Goal: Task Accomplishment & Management: Manage account settings

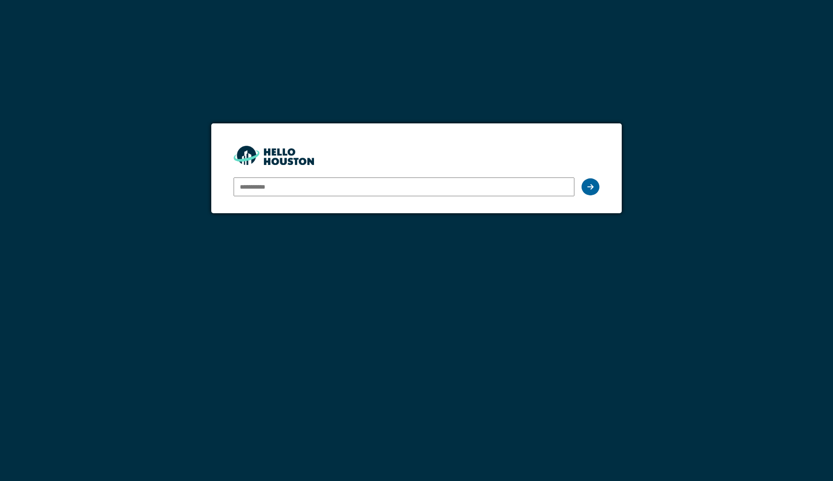
type input "**********"
click at [595, 185] on div at bounding box center [590, 186] width 18 height 17
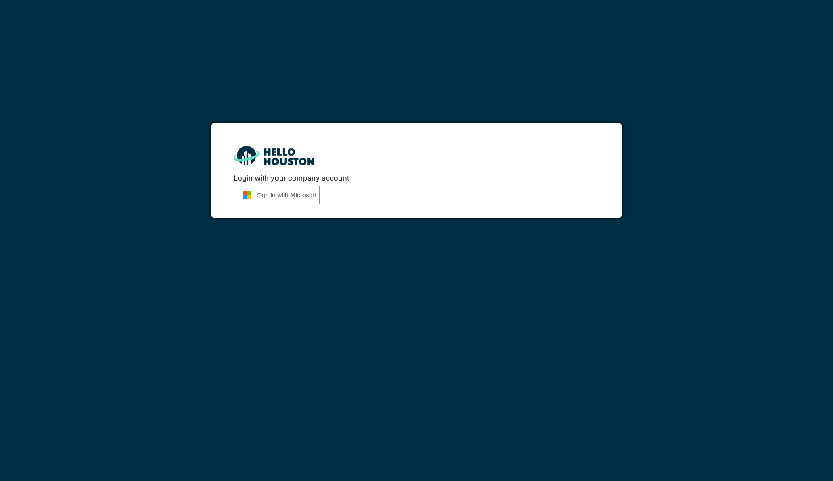
click at [243, 193] on img "submit" at bounding box center [247, 194] width 20 height 9
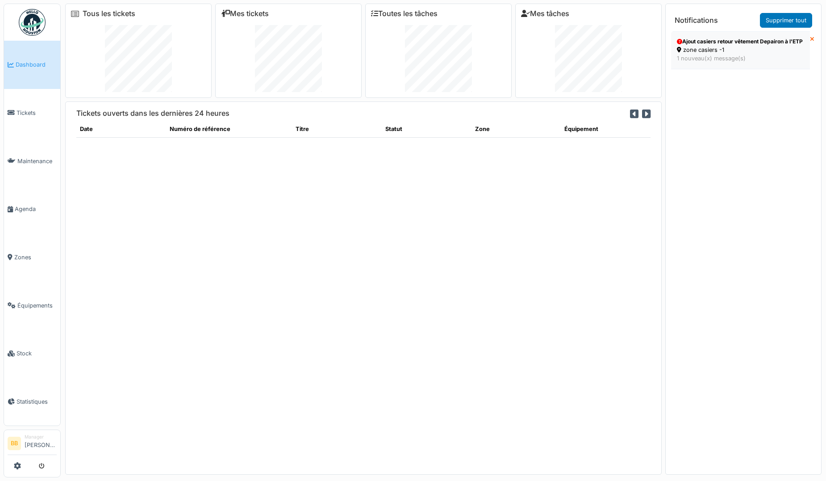
click at [749, 46] on div "Ajout casiers retour vêtement Depairon à l'ETP" at bounding box center [740, 42] width 127 height 8
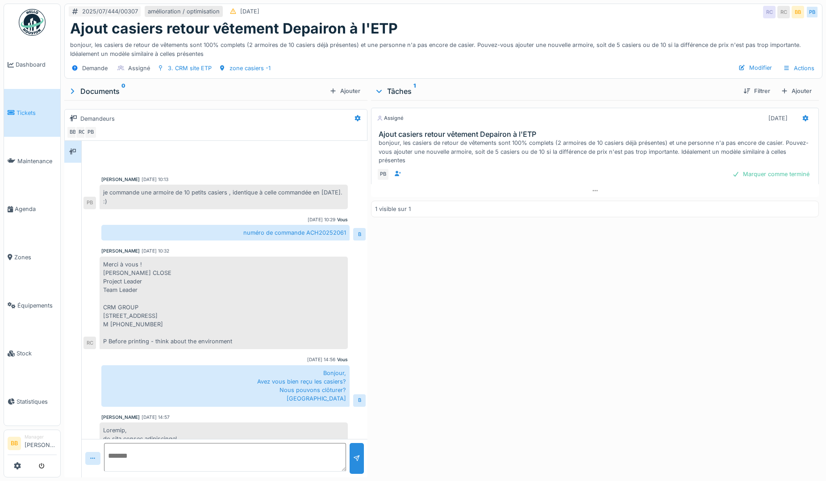
scroll to position [435, 0]
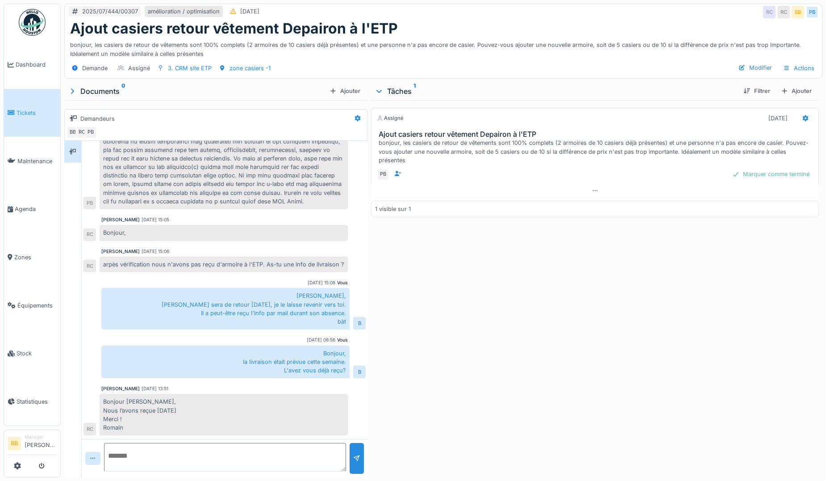
click at [161, 456] on textarea at bounding box center [225, 457] width 242 height 29
type textarea "**********"
click at [356, 467] on div at bounding box center [357, 458] width 14 height 31
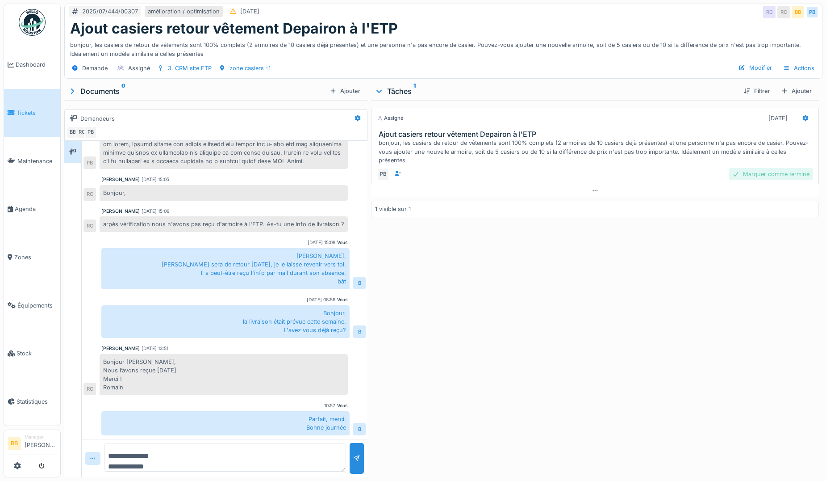
click at [753, 170] on div "Marquer comme terminé" at bounding box center [771, 174] width 84 height 12
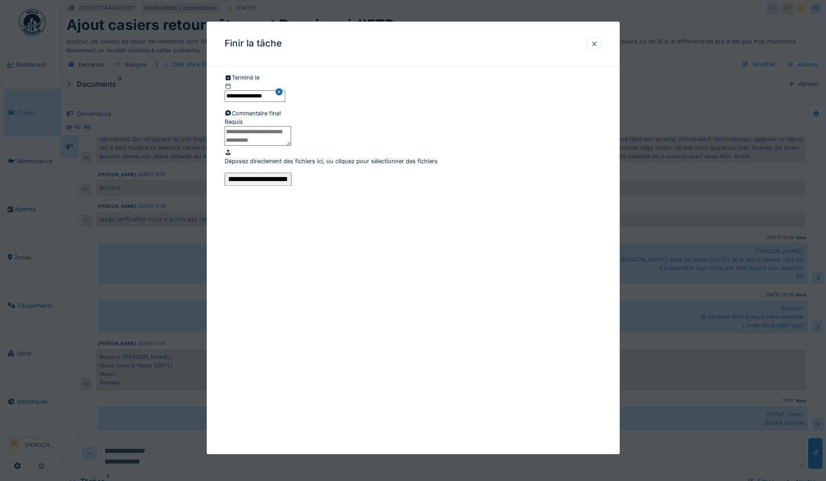
click at [291, 146] on textarea at bounding box center [258, 136] width 67 height 20
type textarea "**"
click at [292, 186] on input "**********" at bounding box center [258, 178] width 67 height 13
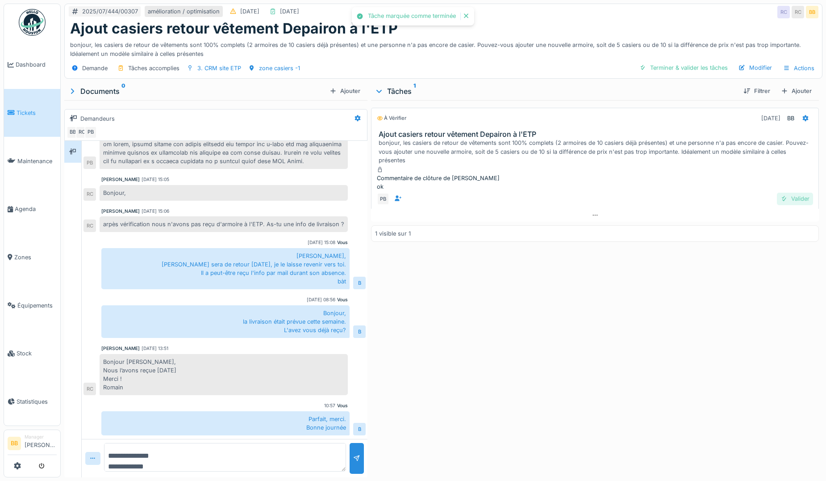
click at [786, 195] on div "Valider" at bounding box center [795, 198] width 36 height 12
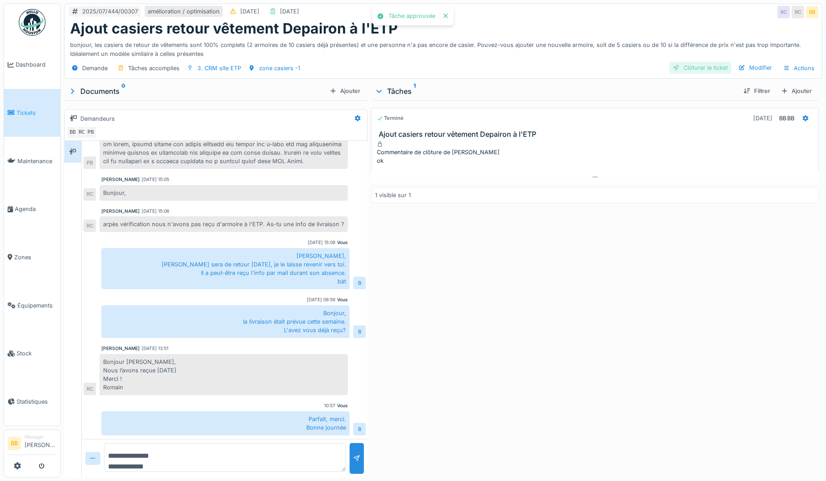
click at [689, 72] on div "Clôturer le ticket" at bounding box center [700, 68] width 62 height 12
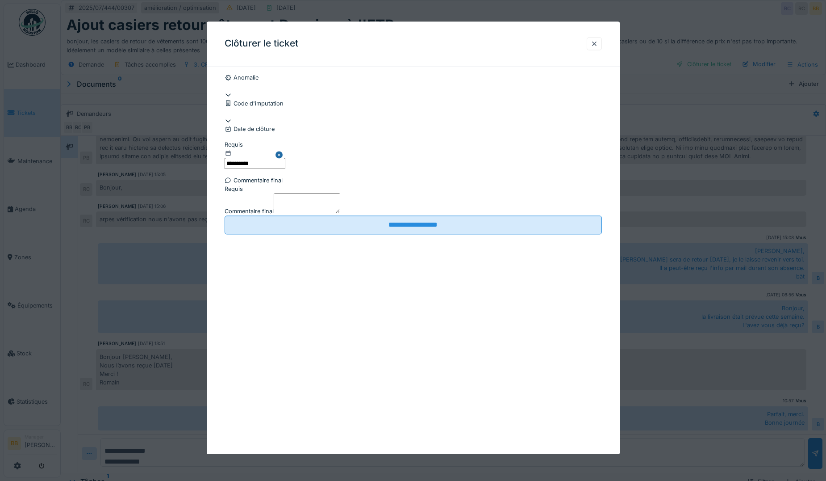
click at [340, 213] on textarea "Commentaire final" at bounding box center [307, 203] width 67 height 20
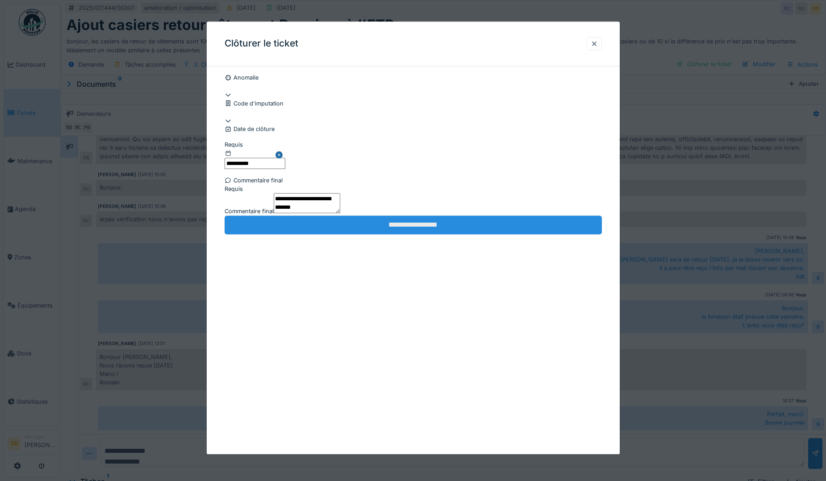
type textarea "**********"
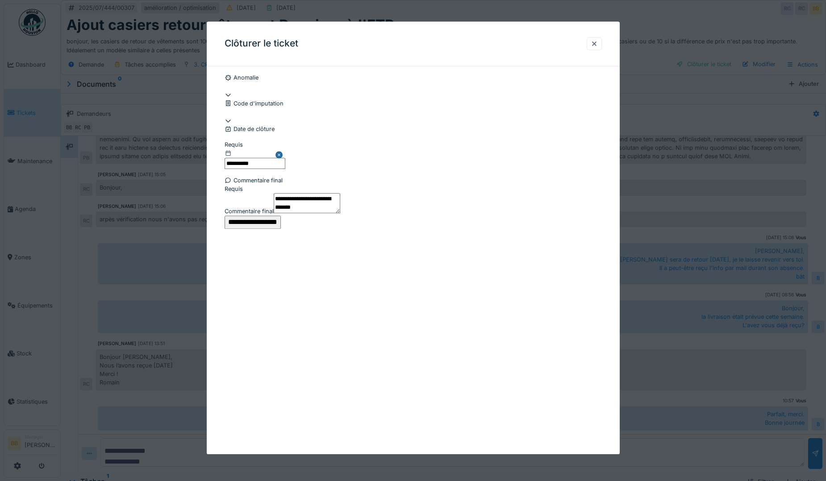
click at [281, 229] on input "**********" at bounding box center [253, 221] width 56 height 13
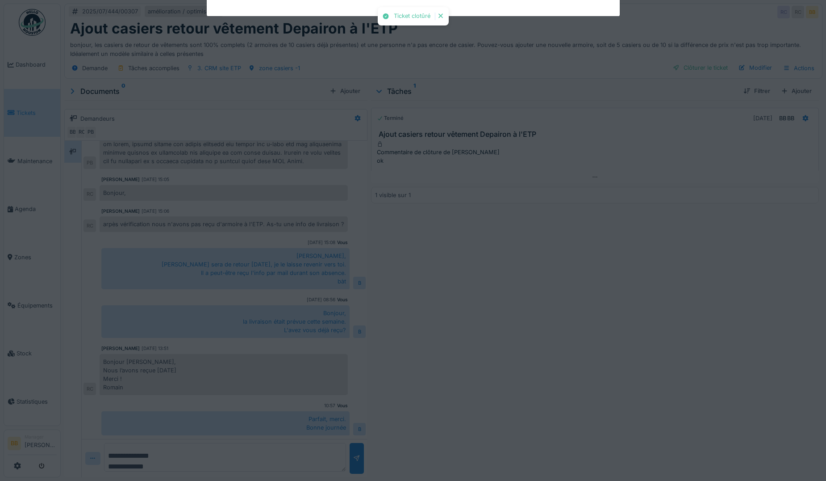
scroll to position [463, 0]
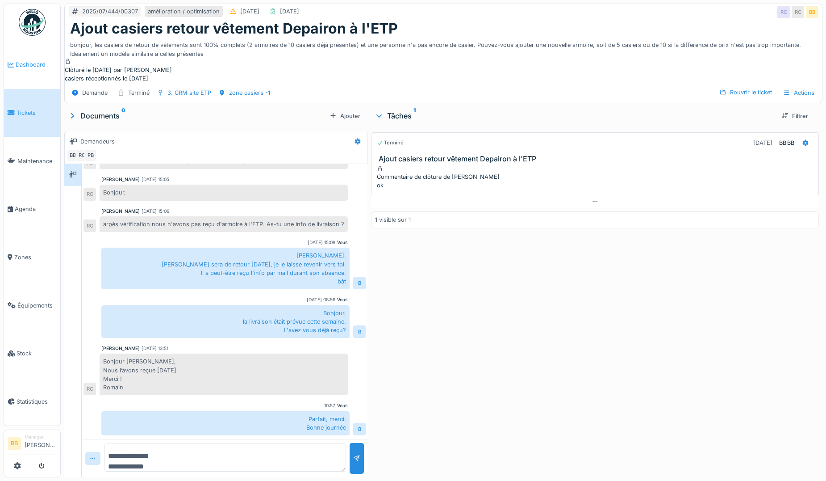
click at [43, 65] on span "Dashboard" at bounding box center [36, 64] width 41 height 8
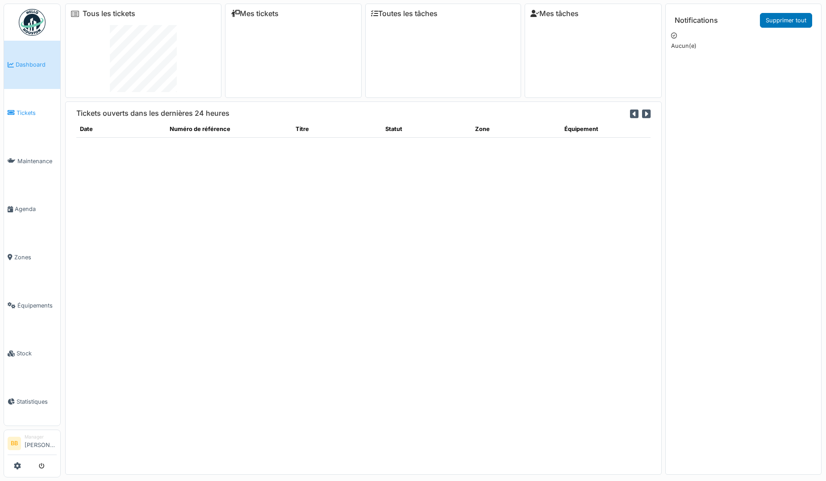
click at [30, 111] on span "Tickets" at bounding box center [37, 113] width 40 height 8
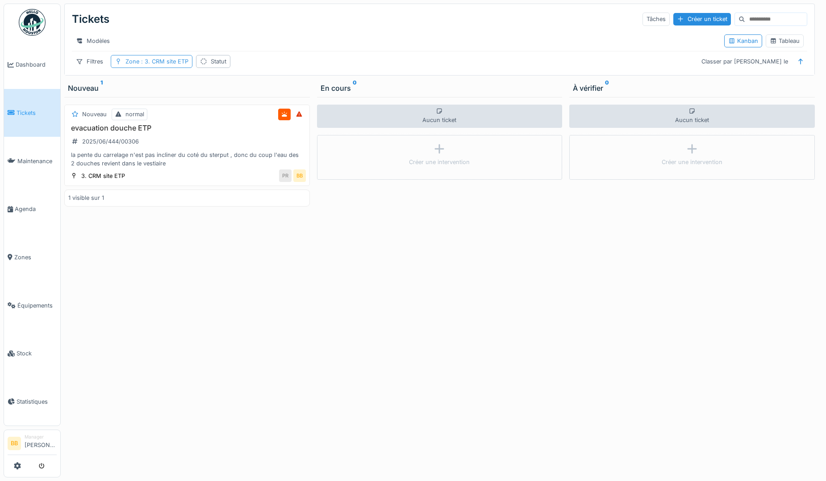
click at [149, 65] on span ": 3. CRM site ETP" at bounding box center [163, 61] width 49 height 7
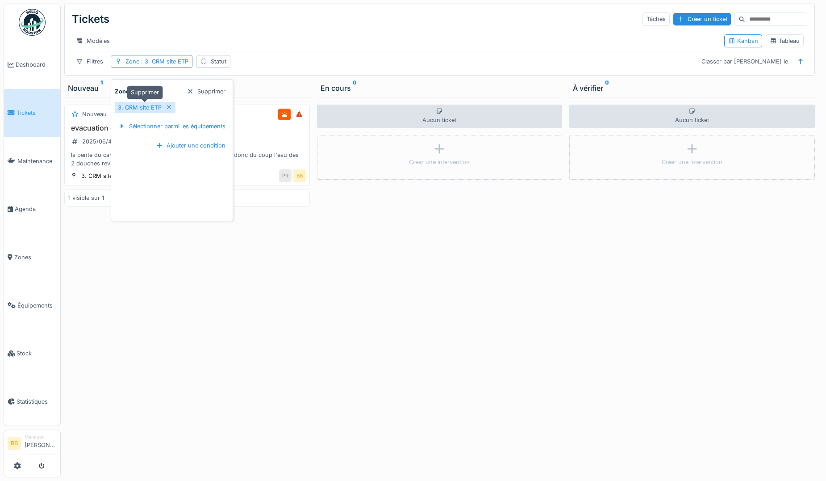
click at [171, 107] on icon at bounding box center [168, 107] width 7 height 6
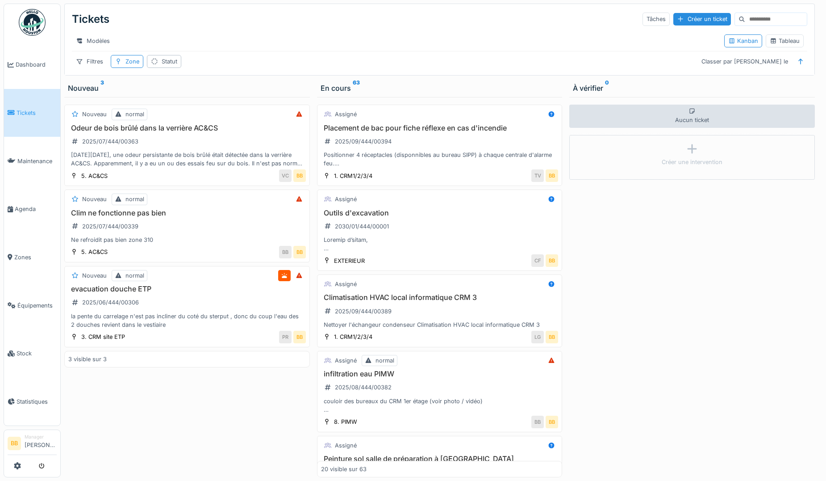
click at [745, 21] on input at bounding box center [776, 19] width 62 height 13
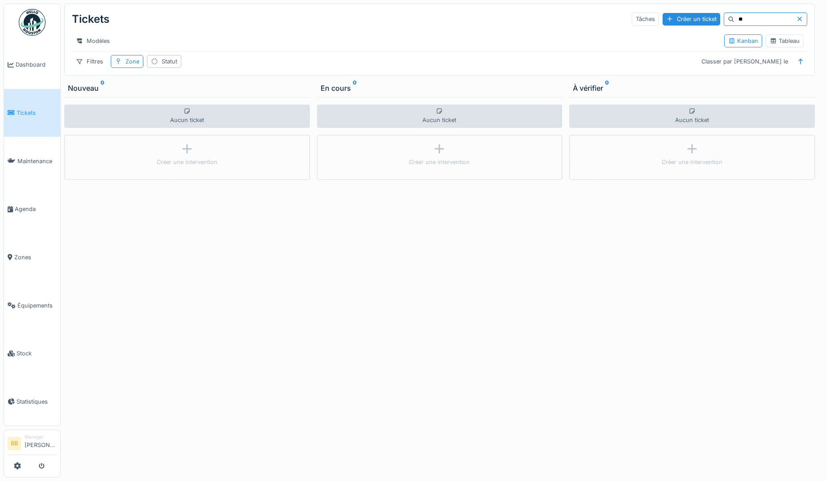
type input "*"
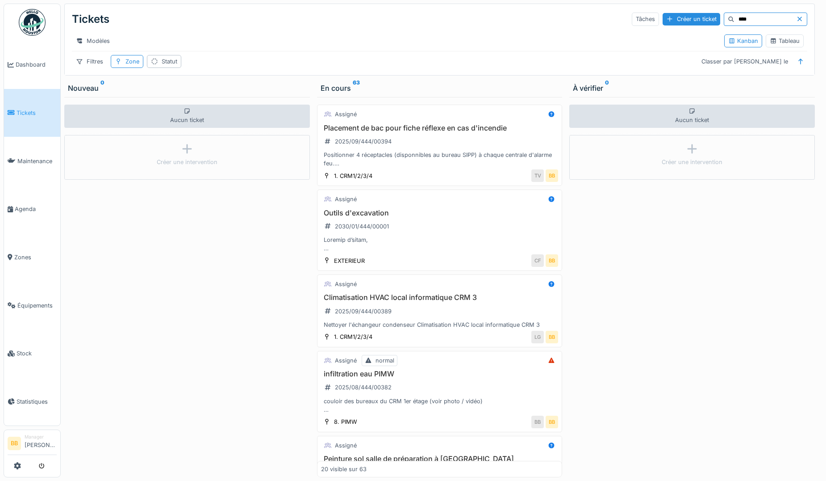
type input "****"
click at [797, 19] on div at bounding box center [801, 19] width 11 height 8
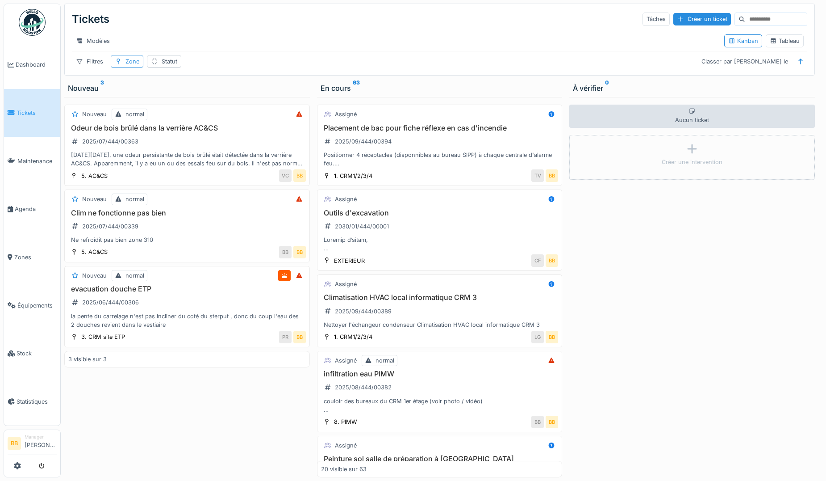
click at [89, 75] on div "Tickets Tâches Créer un ticket Modèles Kanban Tableau Filtres Zone Statut Class…" at bounding box center [440, 39] width 750 height 71
click at [154, 64] on icon at bounding box center [154, 62] width 7 height 6
click at [228, 113] on div at bounding box center [232, 110] width 21 height 17
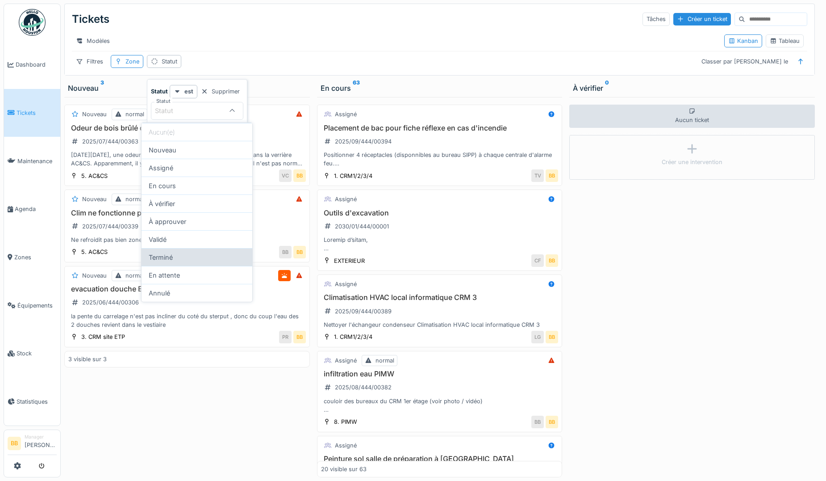
click at [201, 256] on div "Terminé" at bounding box center [197, 257] width 111 height 18
type input "******"
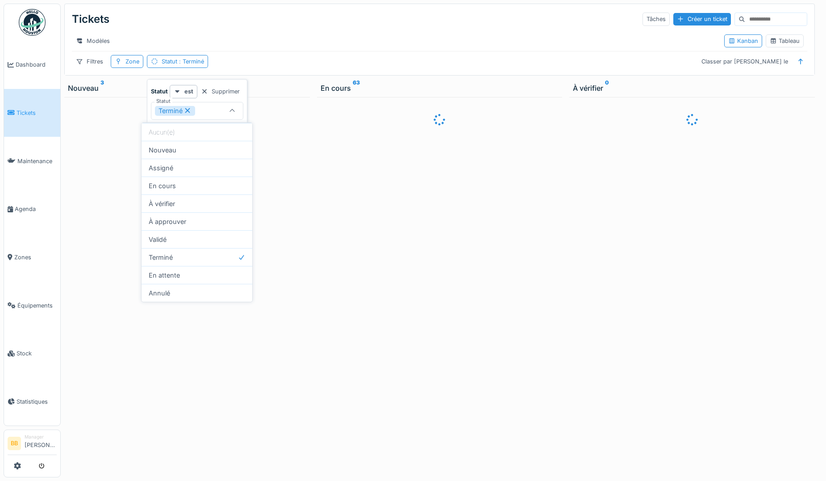
click at [367, 234] on div at bounding box center [440, 287] width 246 height 380
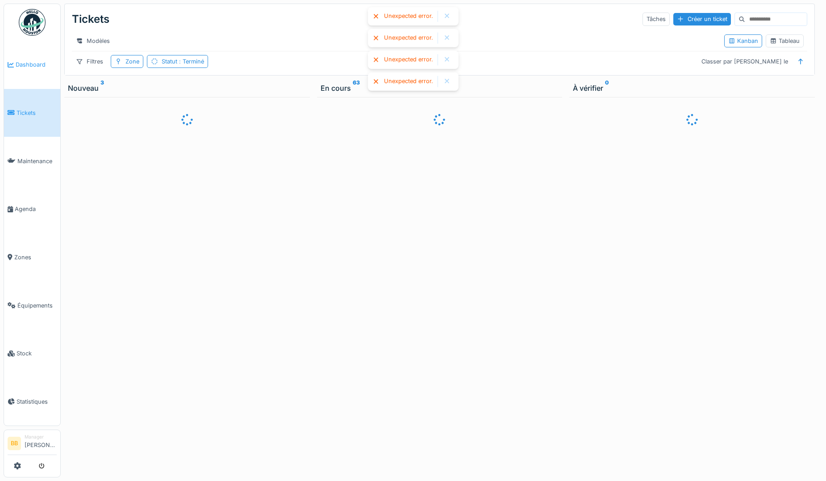
click at [32, 63] on span "Dashboard" at bounding box center [36, 64] width 41 height 8
click at [184, 64] on div "Statut : Terminé" at bounding box center [183, 61] width 42 height 8
click at [205, 88] on div at bounding box center [204, 91] width 7 height 8
click at [117, 64] on icon at bounding box center [118, 62] width 3 height 6
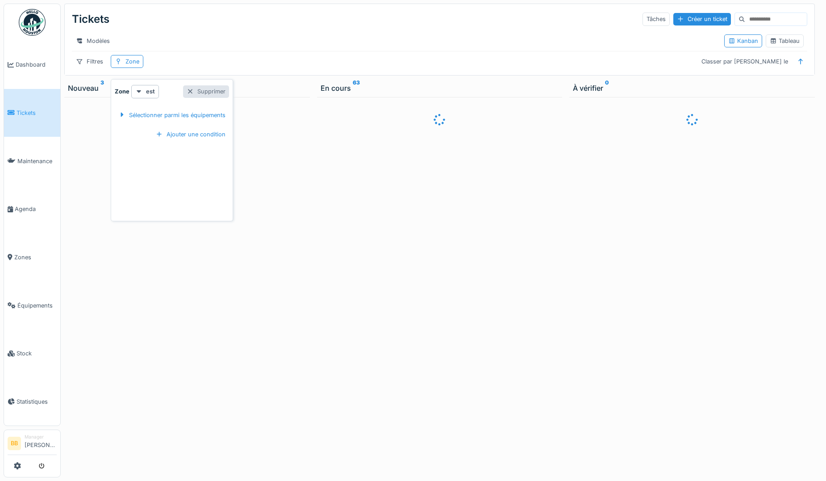
click at [210, 90] on div "Supprimer" at bounding box center [206, 91] width 46 height 12
click at [39, 150] on link "Maintenance" at bounding box center [32, 161] width 56 height 48
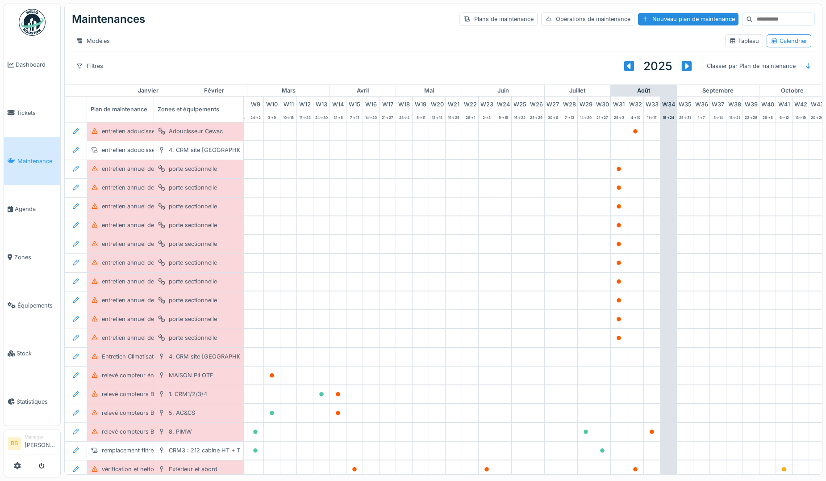
scroll to position [0, 317]
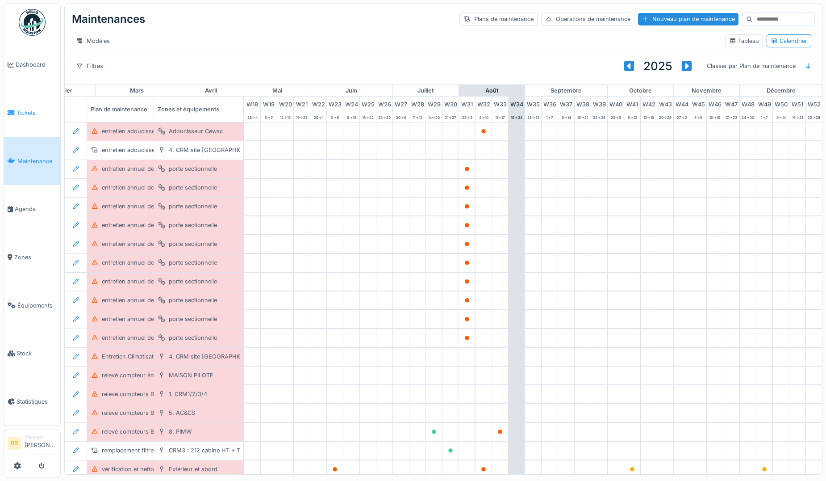
click at [29, 115] on span "Tickets" at bounding box center [37, 113] width 40 height 8
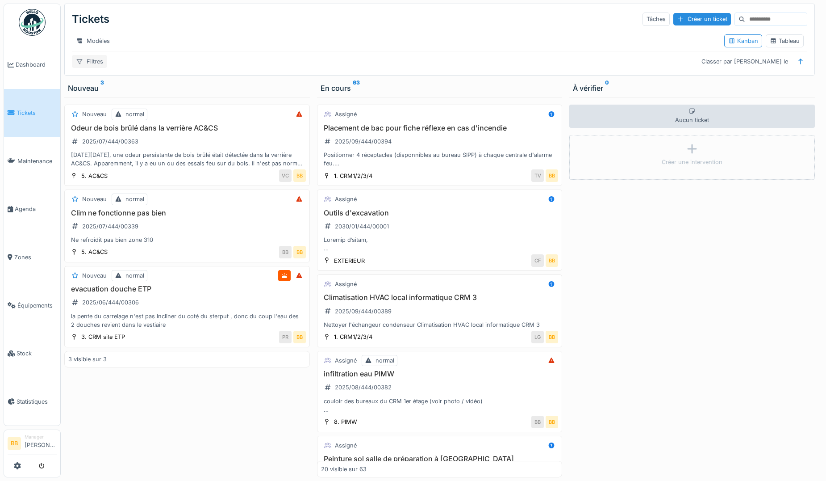
click at [92, 68] on div "Filtres" at bounding box center [89, 61] width 35 height 13
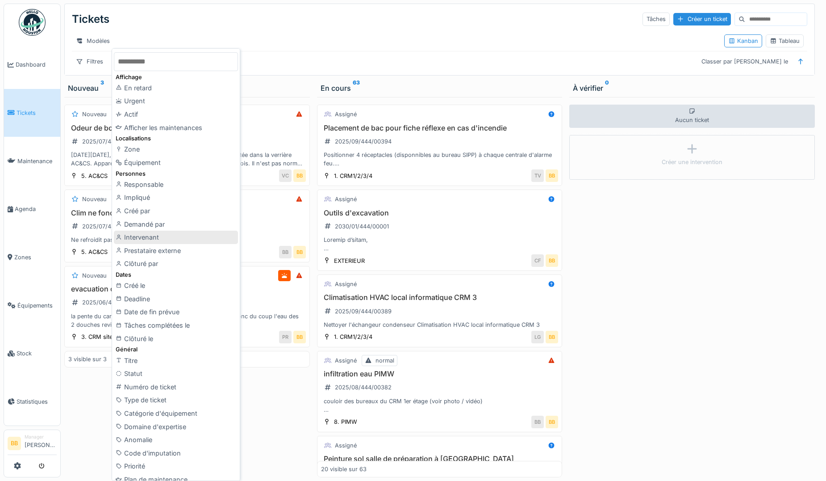
click at [148, 235] on div "Intervenant" at bounding box center [176, 236] width 124 height 13
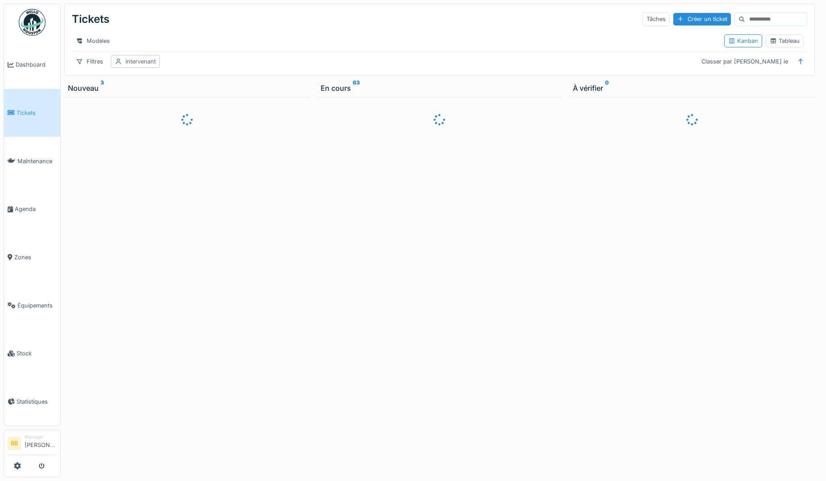
click at [138, 66] on div "Intervenant" at bounding box center [140, 61] width 30 height 8
click at [211, 131] on icon at bounding box center [212, 134] width 7 height 6
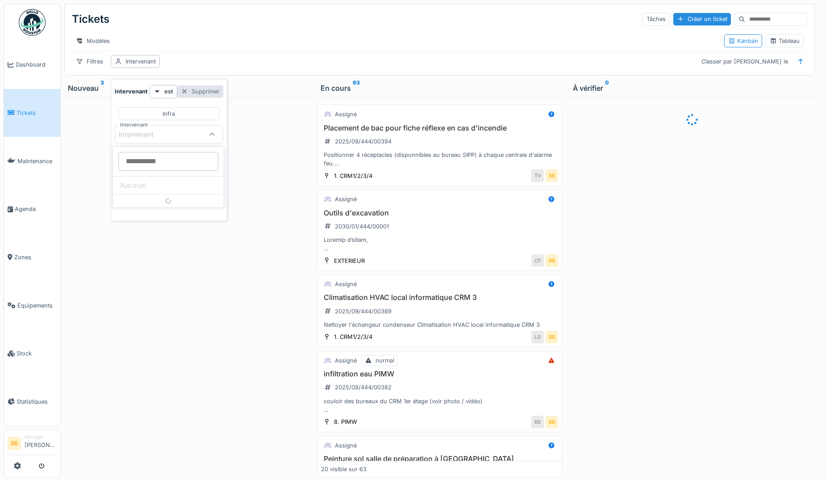
click at [183, 93] on div at bounding box center [184, 91] width 7 height 8
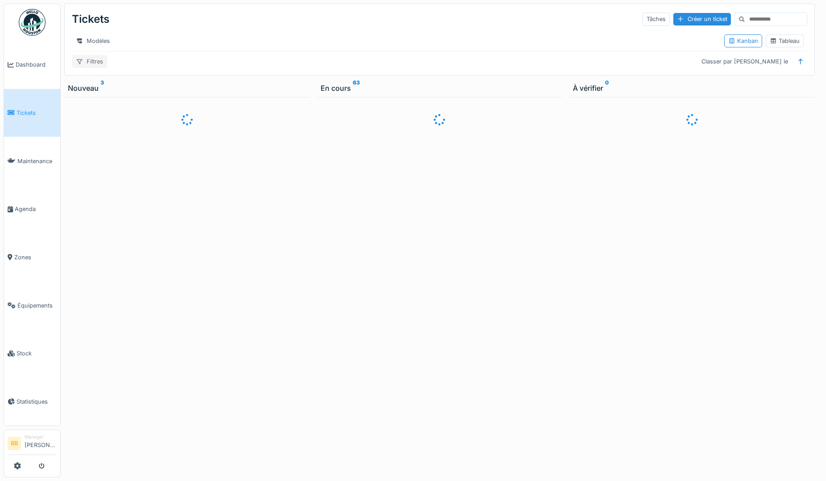
click at [100, 68] on div "Filtres" at bounding box center [89, 61] width 35 height 13
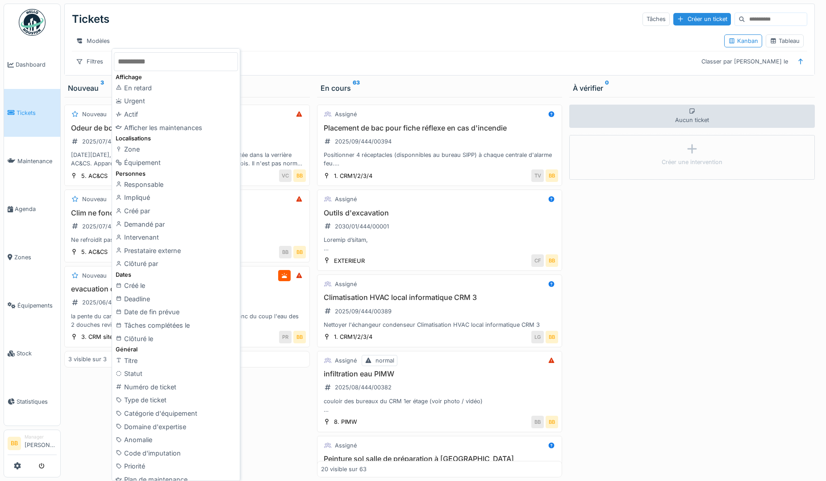
click at [332, 38] on div "Modèles" at bounding box center [394, 40] width 645 height 13
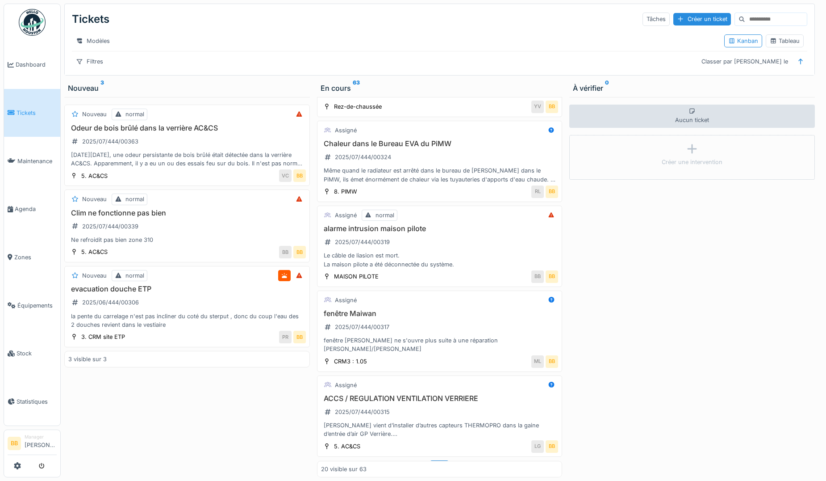
scroll to position [1326, 0]
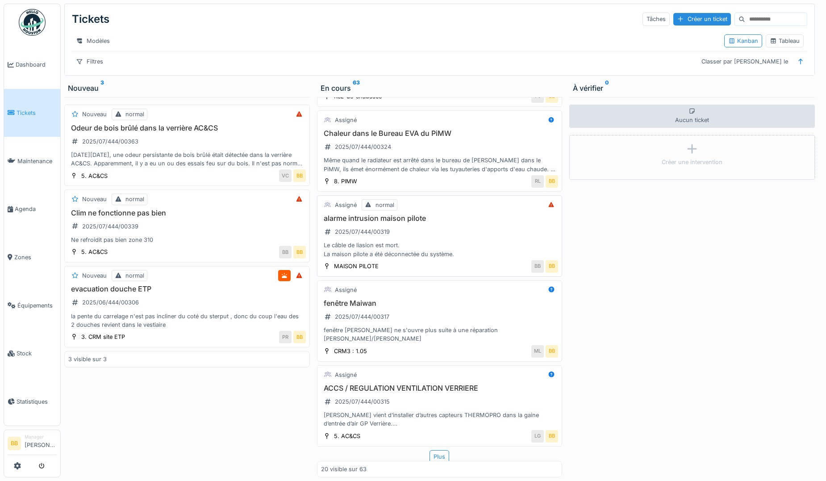
click at [399, 222] on h3 "alarme intrusion maison pilote" at bounding box center [440, 218] width 238 height 8
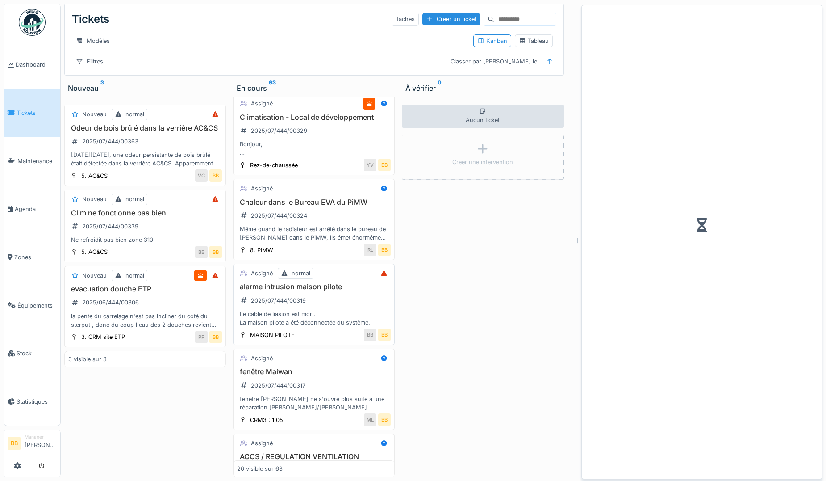
scroll to position [1394, 0]
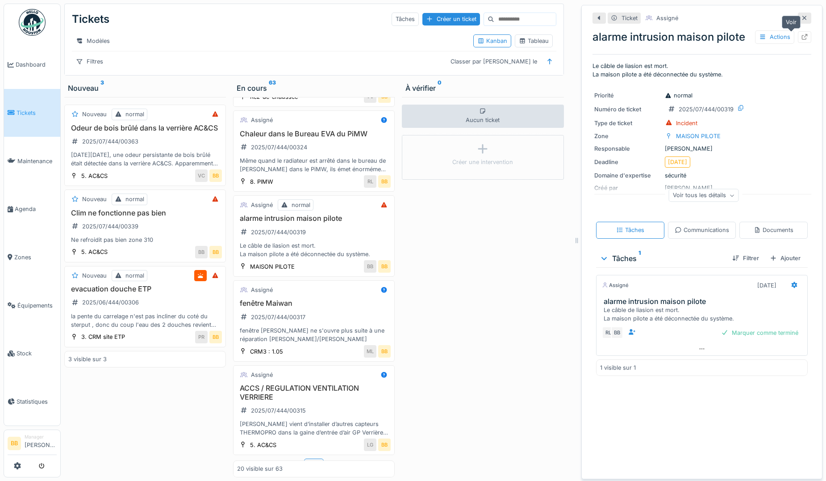
click at [801, 38] on icon at bounding box center [804, 37] width 7 height 6
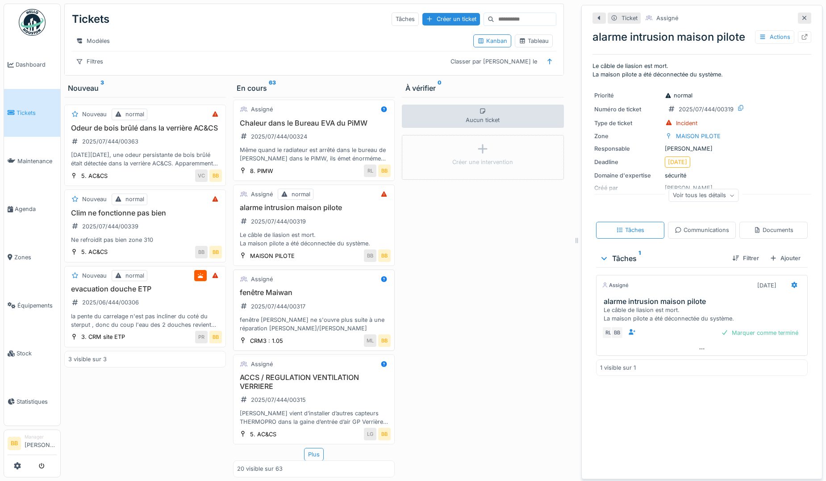
scroll to position [7, 0]
click at [308, 449] on div "Plus" at bounding box center [314, 454] width 20 height 13
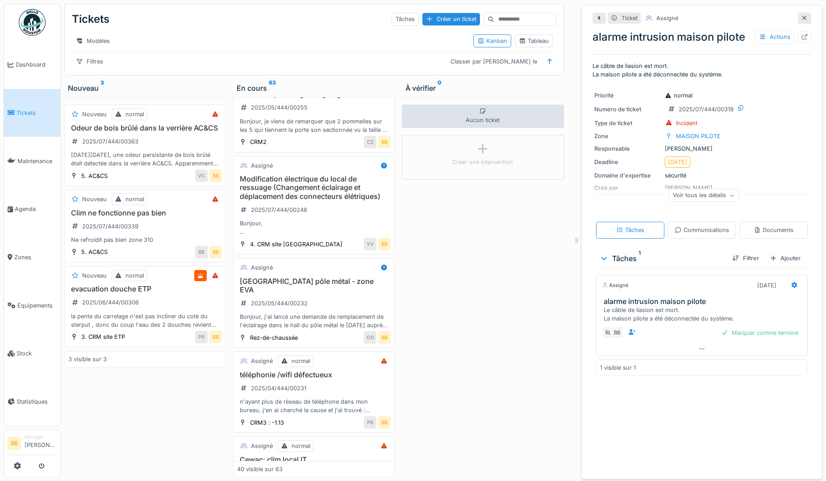
scroll to position [2437, 0]
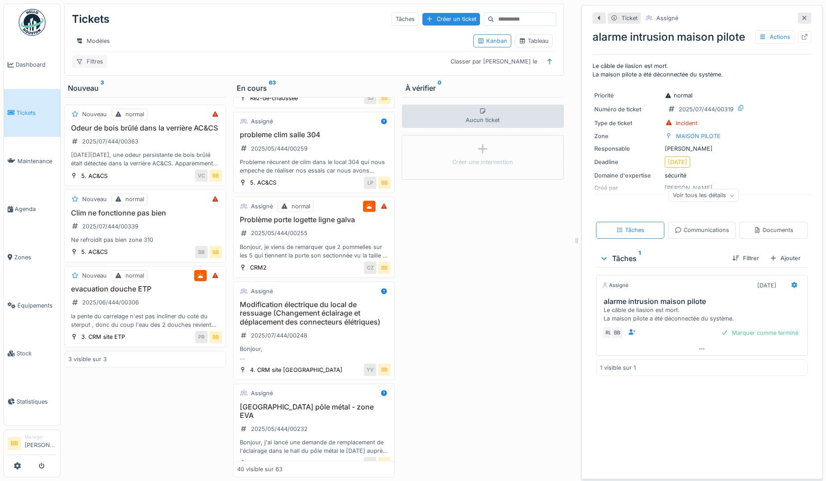
click at [90, 67] on div "Filtres" at bounding box center [89, 61] width 35 height 13
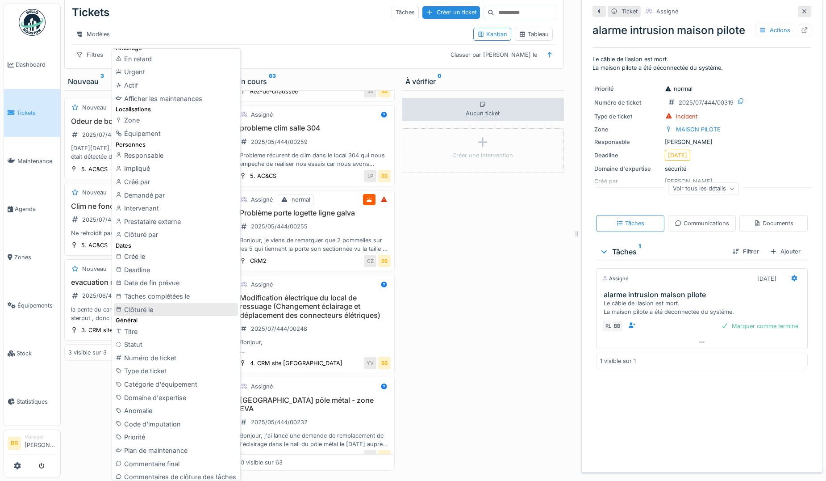
scroll to position [45, 0]
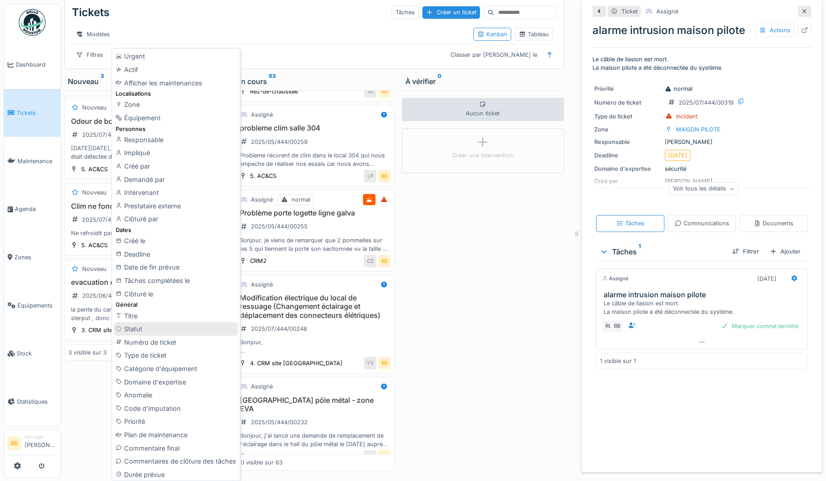
click at [162, 331] on div "Statut" at bounding box center [176, 328] width 124 height 13
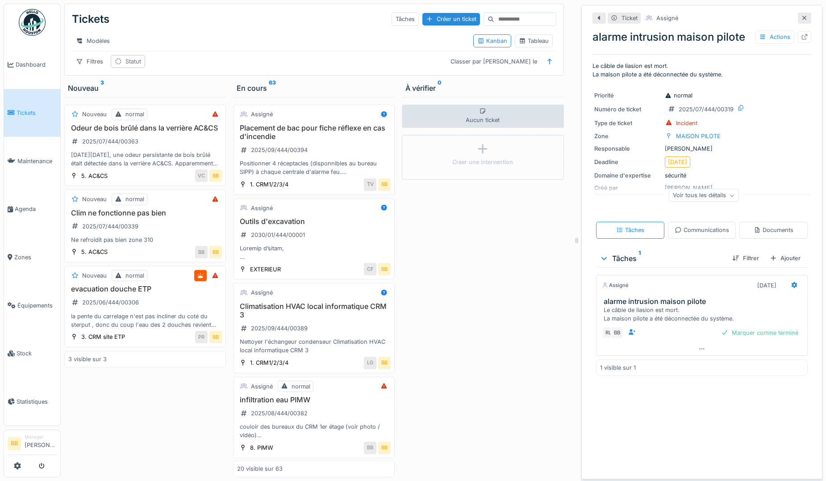
click at [138, 59] on div "Statut" at bounding box center [133, 61] width 16 height 8
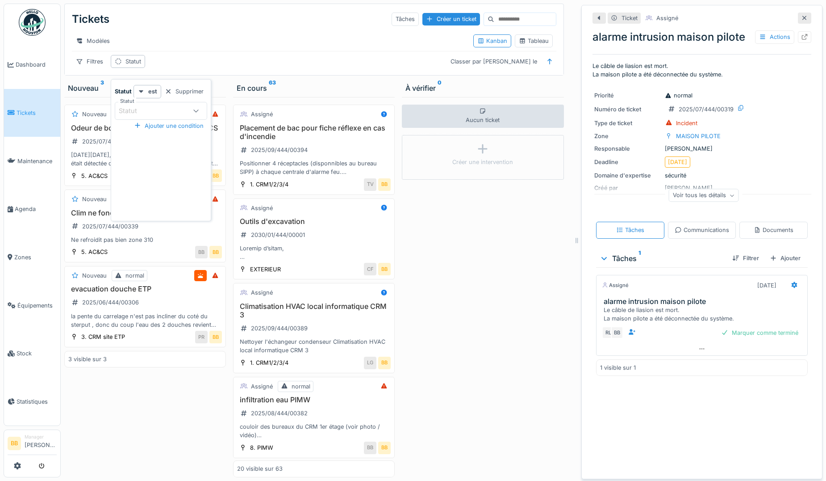
click at [197, 108] on icon at bounding box center [195, 111] width 7 height 6
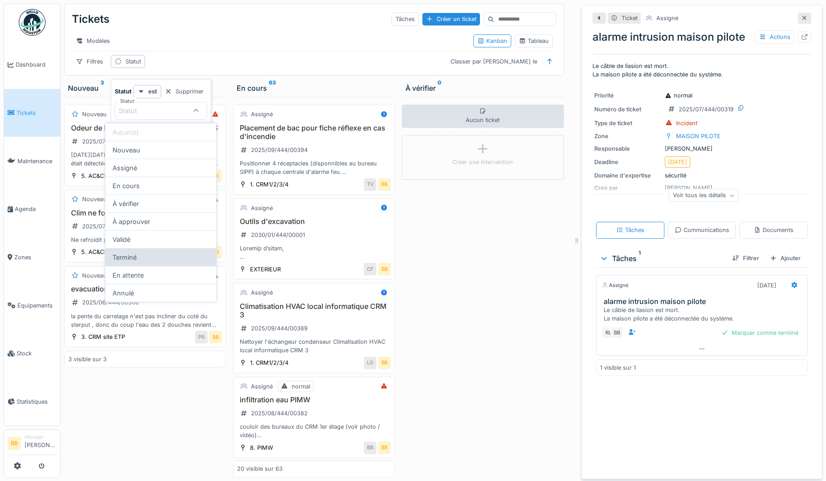
click at [148, 252] on div "Terminé" at bounding box center [160, 257] width 111 height 18
type input "******"
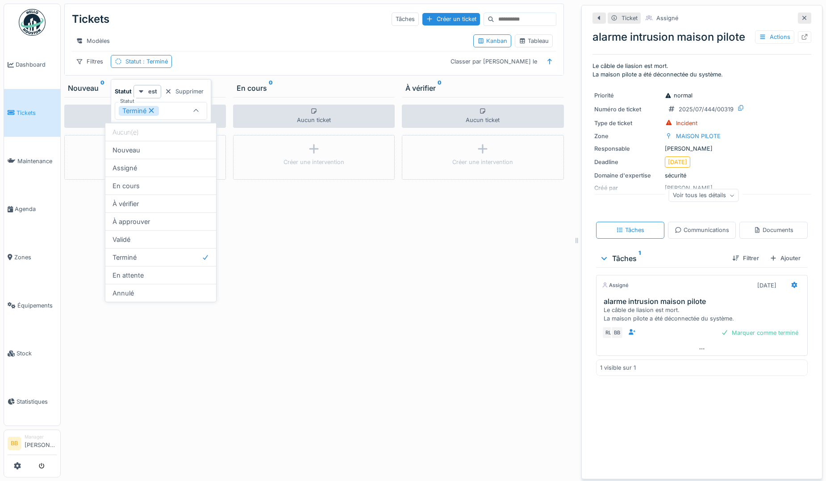
click at [264, 224] on div "Aucun ticket Créer une intervention" at bounding box center [314, 287] width 162 height 380
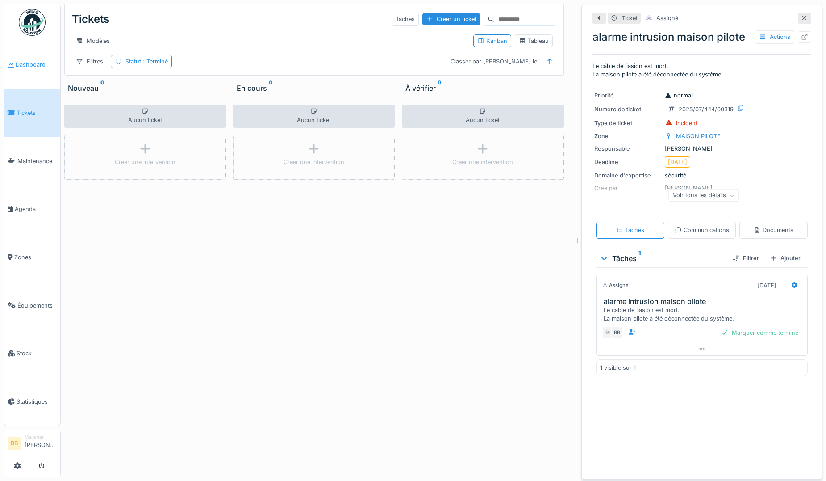
click at [44, 65] on span "Dashboard" at bounding box center [36, 64] width 41 height 8
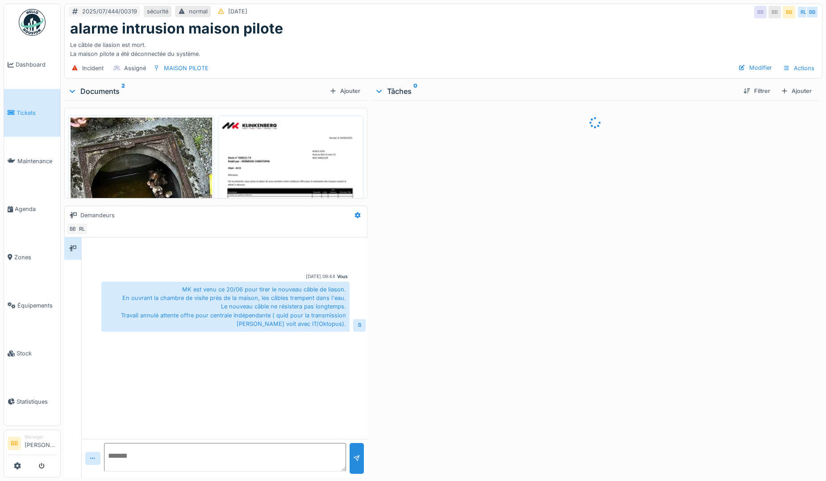
click at [222, 448] on textarea at bounding box center [225, 457] width 242 height 29
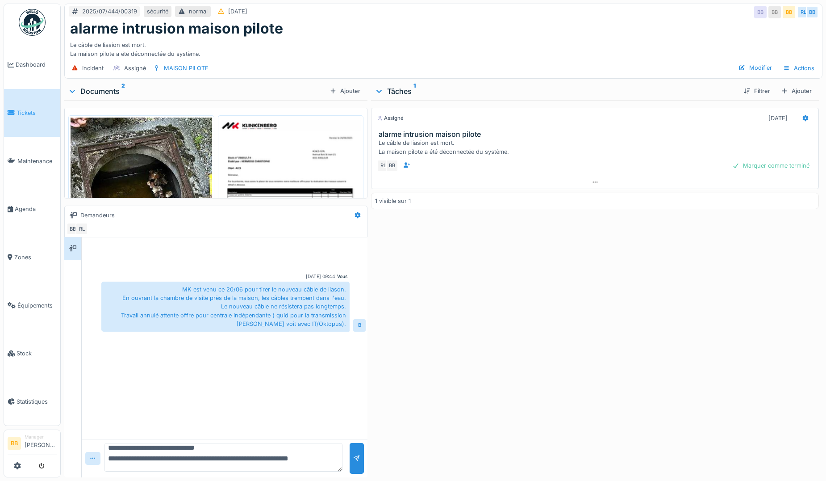
scroll to position [11, 0]
type textarea "**********"
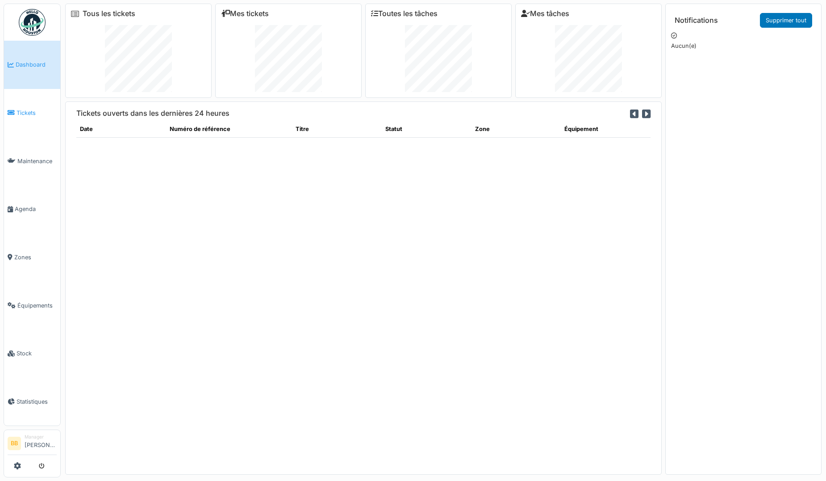
click at [40, 112] on span "Tickets" at bounding box center [37, 113] width 40 height 8
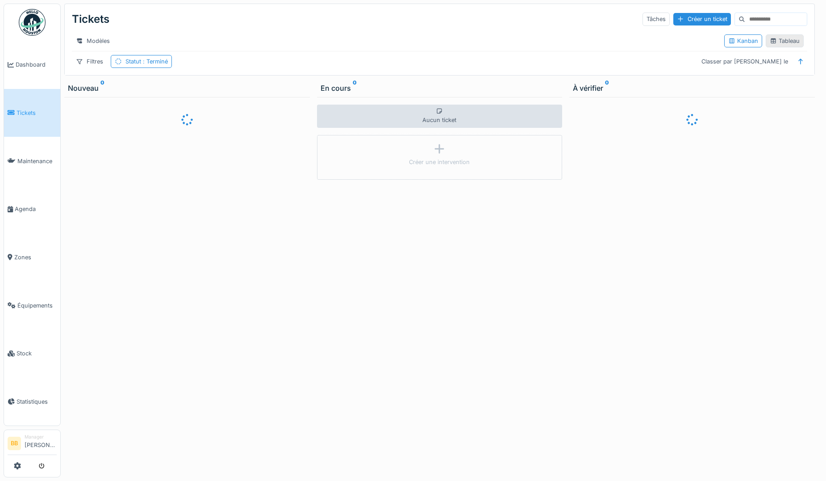
click at [784, 45] on div "Tableau" at bounding box center [785, 41] width 30 height 8
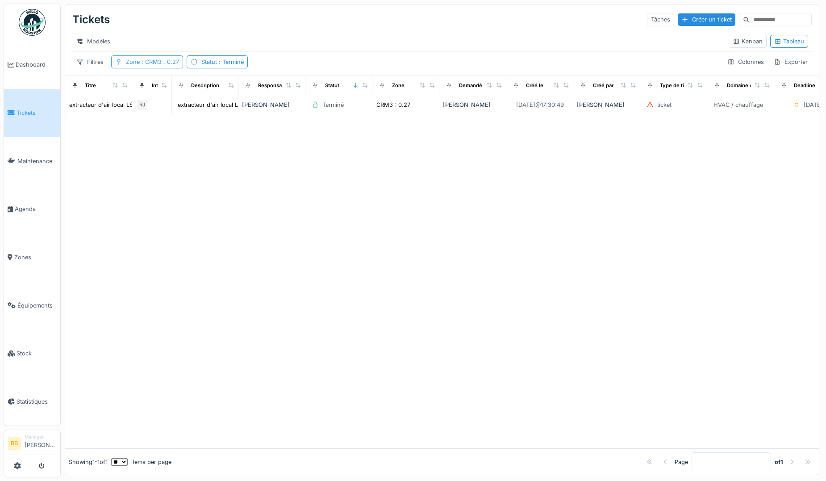
click at [142, 65] on span ": CRM3 : 0.27" at bounding box center [159, 62] width 39 height 7
click at [207, 91] on div "Supprimer" at bounding box center [207, 92] width 46 height 12
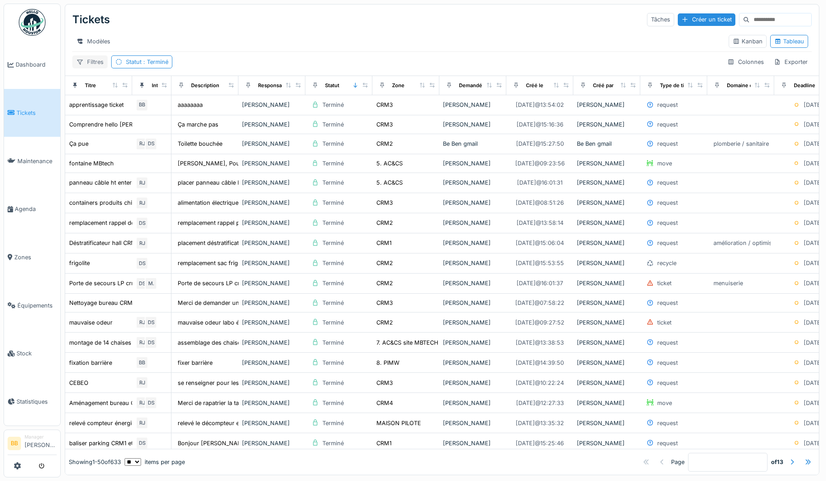
click at [96, 65] on div "Filtres" at bounding box center [89, 61] width 35 height 13
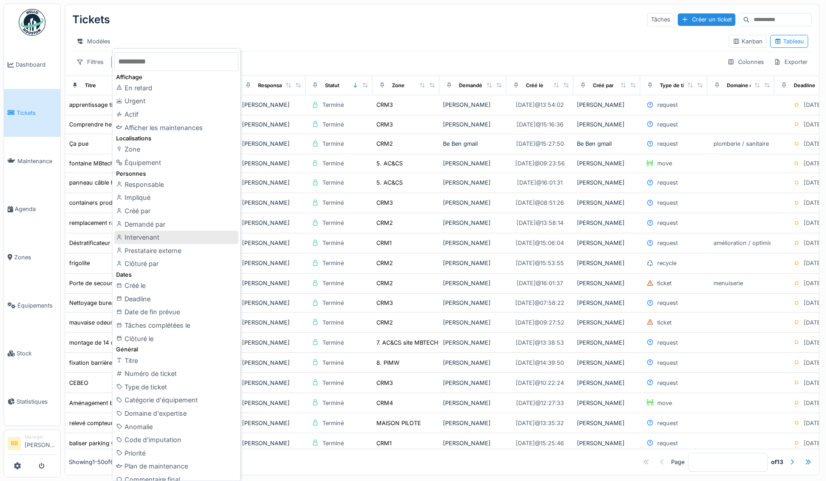
click at [168, 233] on div "Intervenant" at bounding box center [176, 236] width 124 height 13
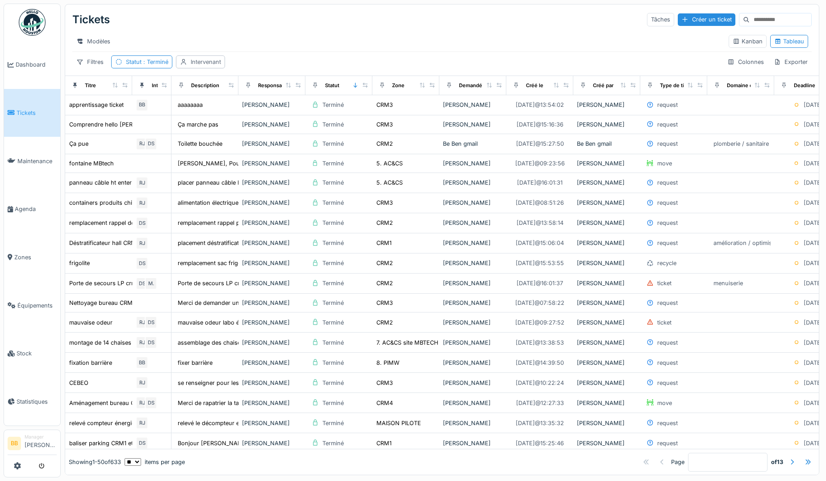
click at [192, 66] on div "Intervenant" at bounding box center [206, 62] width 30 height 8
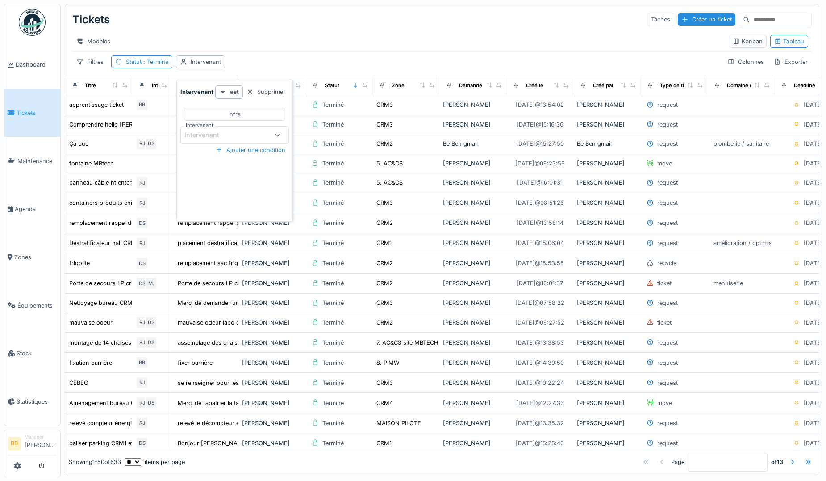
click at [278, 132] on icon at bounding box center [277, 135] width 7 height 6
type input "***"
click at [242, 204] on div "[PERSON_NAME]" at bounding box center [234, 203] width 111 height 18
type input "*****"
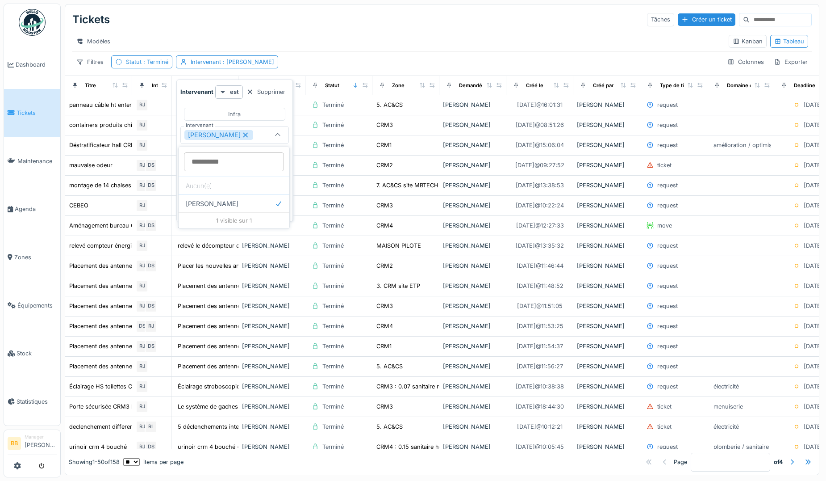
click at [341, 31] on div "Tickets Tâches Créer un ticket" at bounding box center [442, 19] width 740 height 23
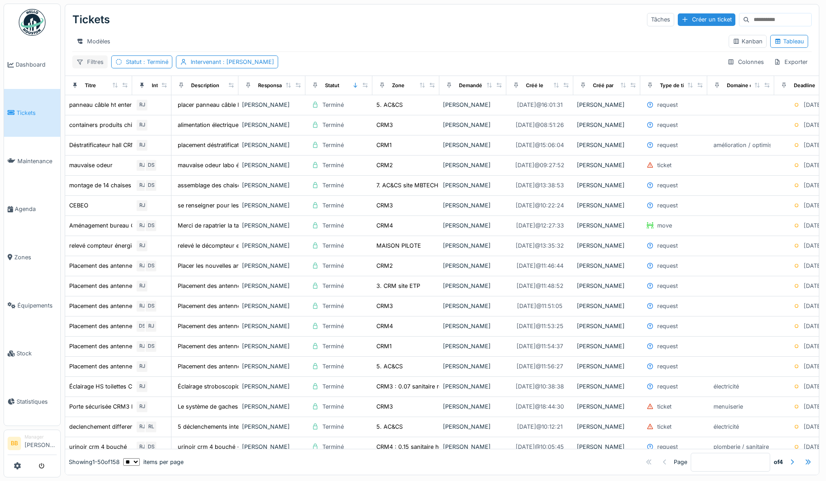
click at [99, 66] on div "Filtres" at bounding box center [89, 61] width 35 height 13
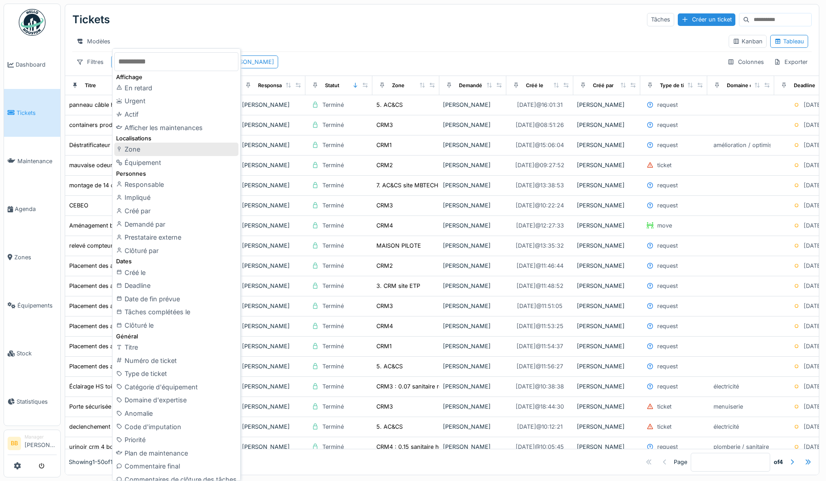
click at [131, 149] on div "Zone" at bounding box center [176, 148] width 124 height 13
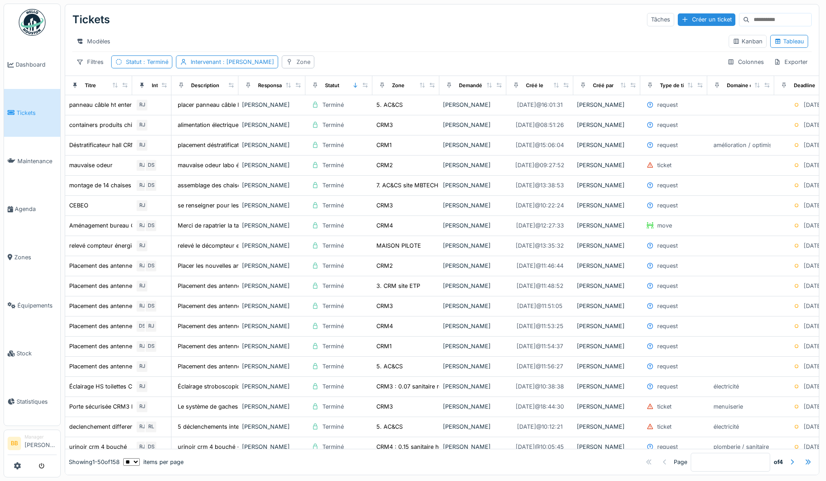
click at [286, 65] on icon at bounding box center [289, 62] width 7 height 6
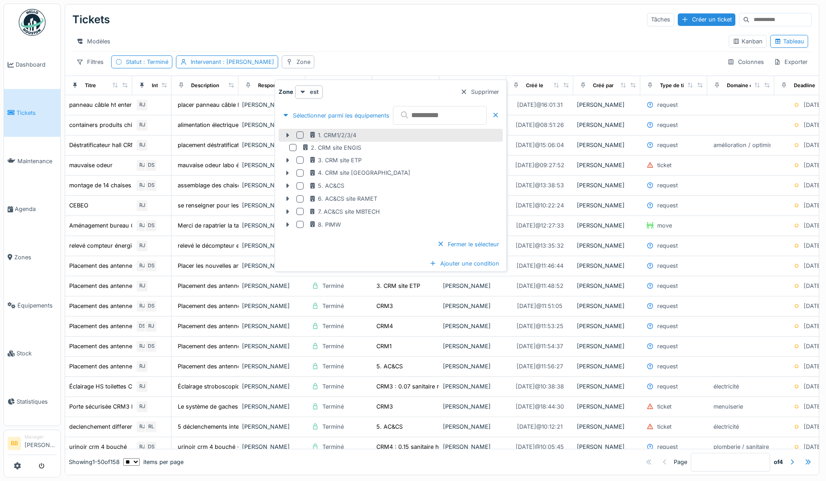
click at [298, 135] on div at bounding box center [300, 134] width 7 height 7
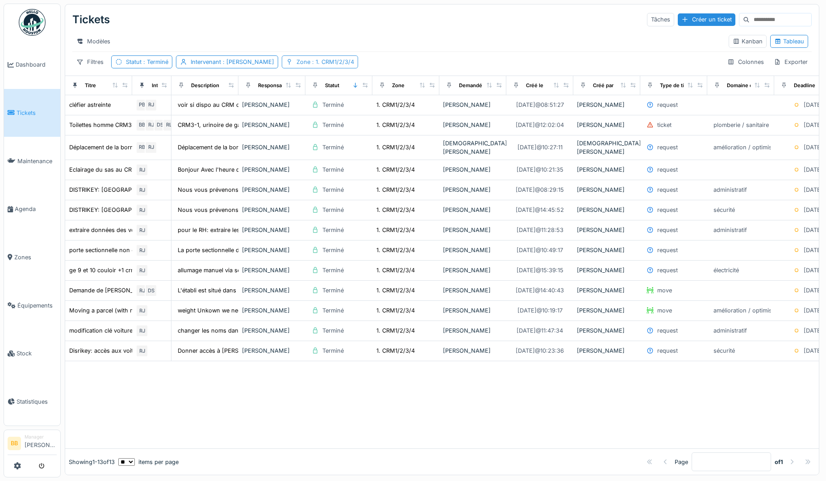
click at [313, 65] on span ": 1. CRM1/2/3/4" at bounding box center [332, 62] width 44 height 7
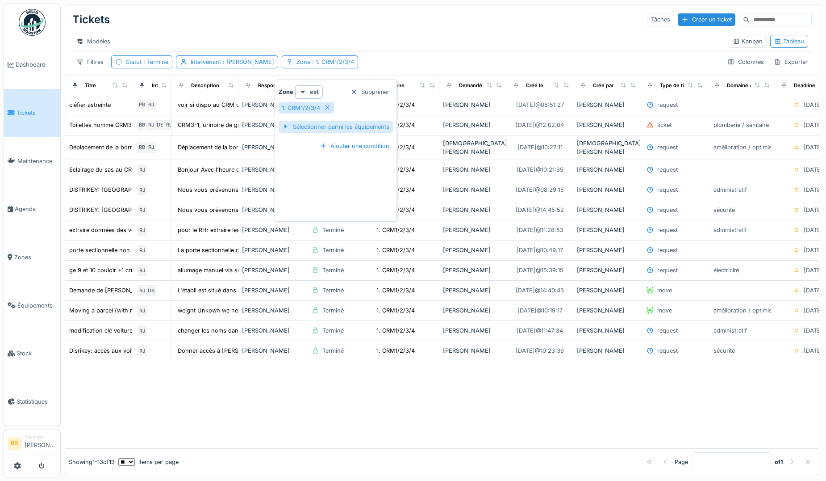
click at [286, 128] on div at bounding box center [285, 126] width 7 height 8
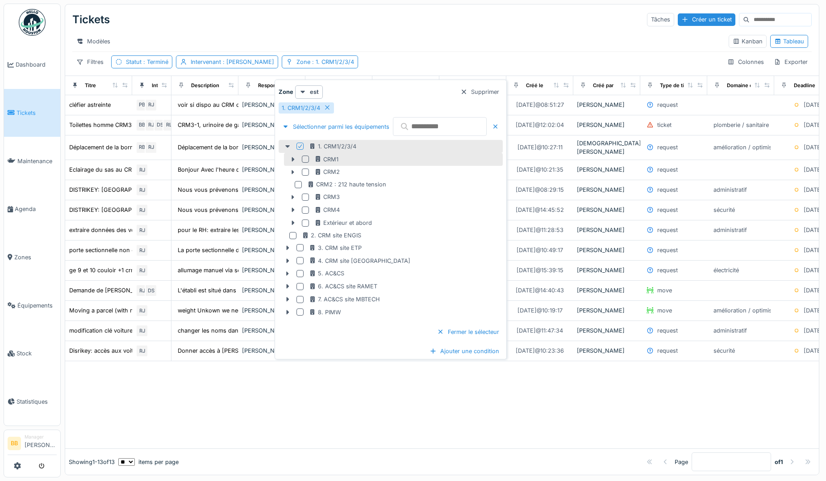
click at [303, 159] on div at bounding box center [305, 158] width 7 height 7
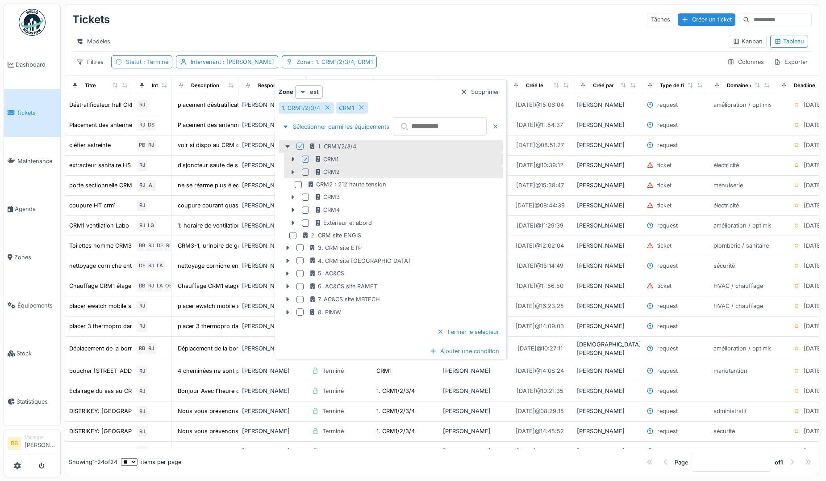
click at [303, 168] on div "CRM2" at bounding box center [393, 172] width 219 height 13
click at [304, 171] on div at bounding box center [305, 171] width 7 height 7
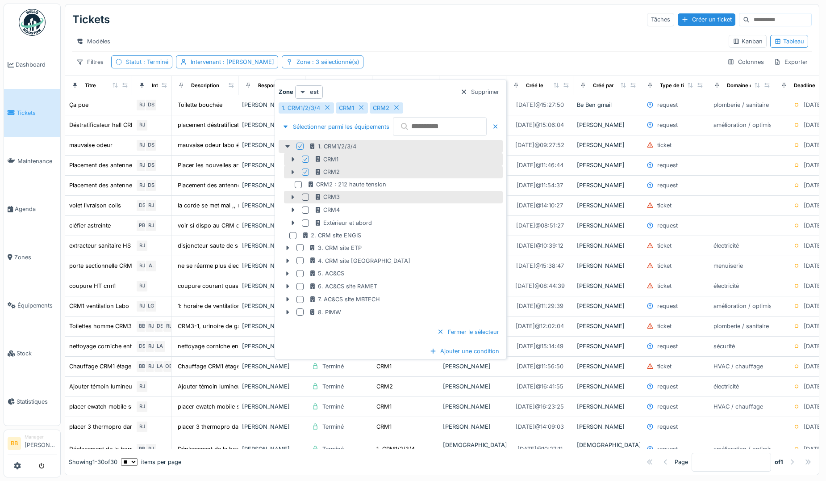
click at [301, 200] on div "CRM3" at bounding box center [393, 197] width 219 height 13
click at [306, 201] on div "CRM3" at bounding box center [393, 197] width 219 height 13
click at [307, 209] on div at bounding box center [305, 209] width 7 height 7
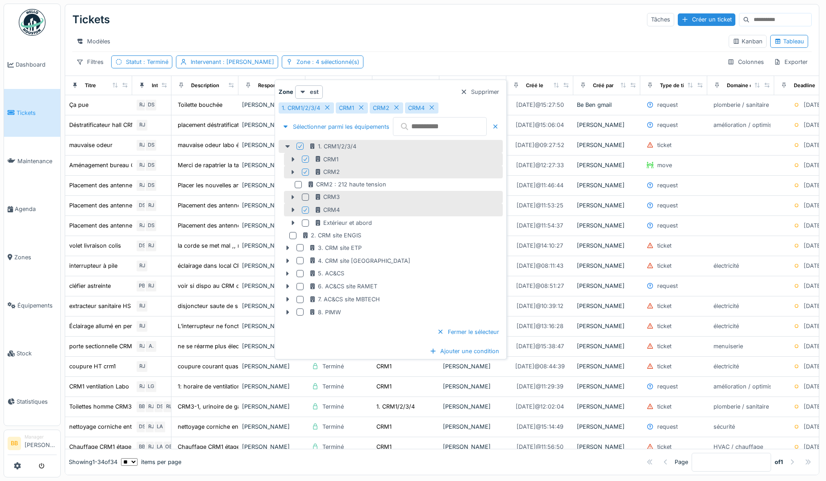
click at [307, 198] on div at bounding box center [305, 196] width 7 height 7
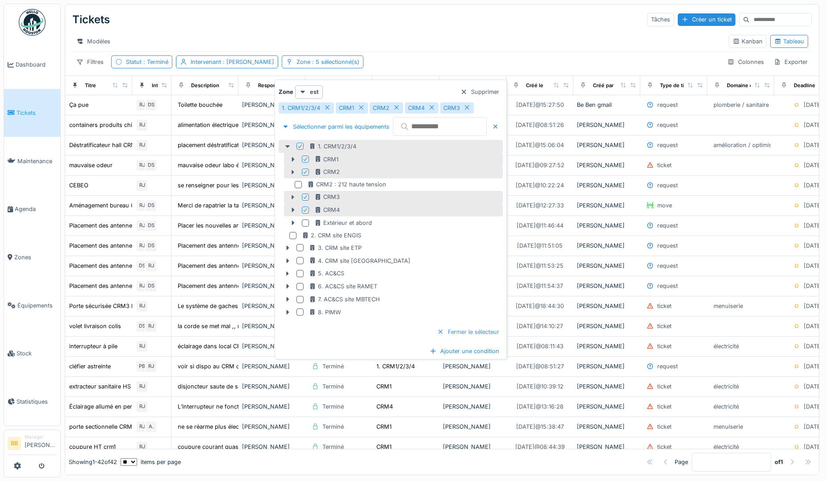
click at [474, 333] on div "Fermer le sélecteur" at bounding box center [468, 332] width 69 height 12
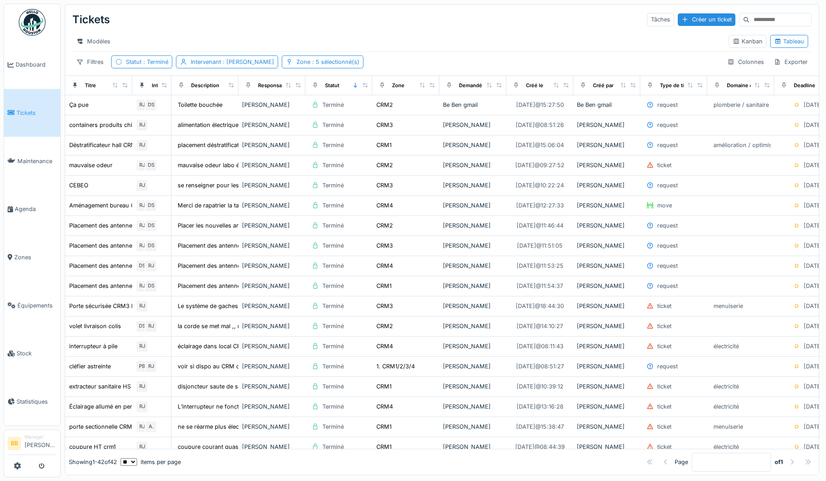
click at [408, 32] on div "Modèles Kanban Tableau" at bounding box center [442, 41] width 740 height 20
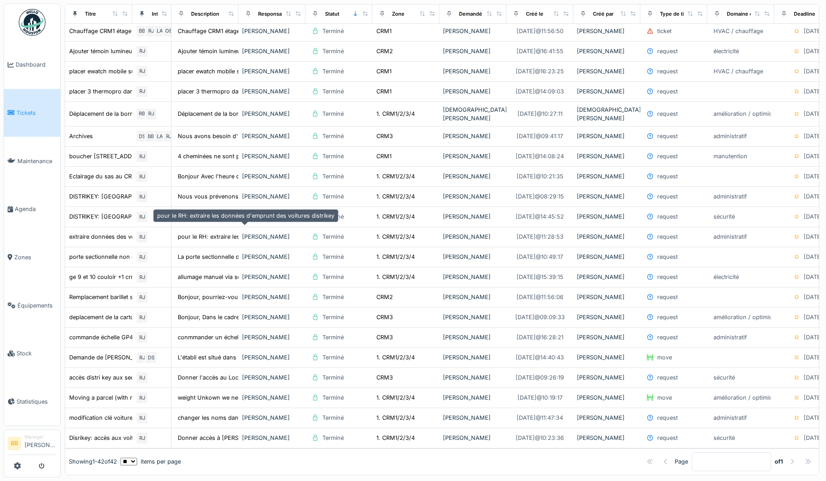
scroll to position [5, 0]
click at [789, 457] on div at bounding box center [792, 461] width 7 height 8
click at [805, 457] on div at bounding box center [808, 461] width 7 height 8
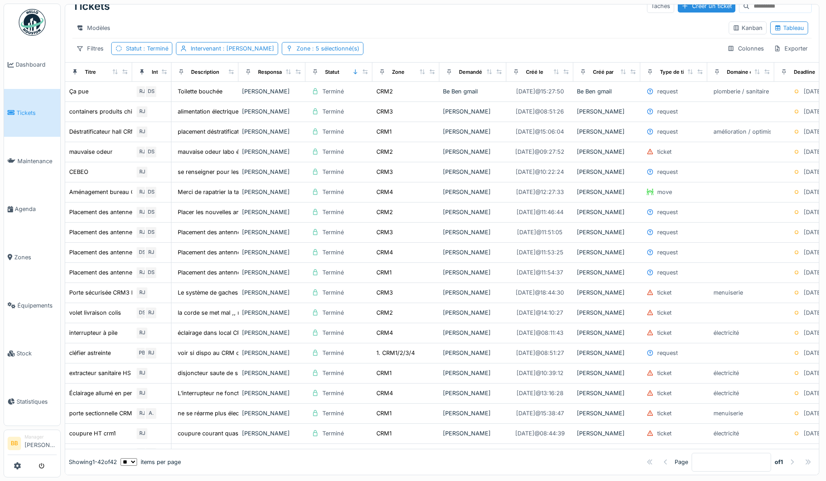
scroll to position [0, 0]
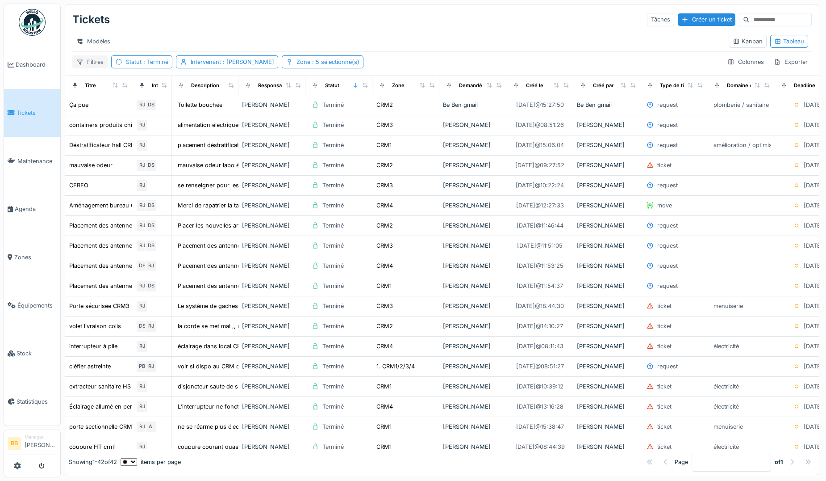
click at [90, 63] on div "Filtres" at bounding box center [89, 61] width 35 height 13
click at [148, 62] on span ": Terminé" at bounding box center [155, 62] width 27 height 7
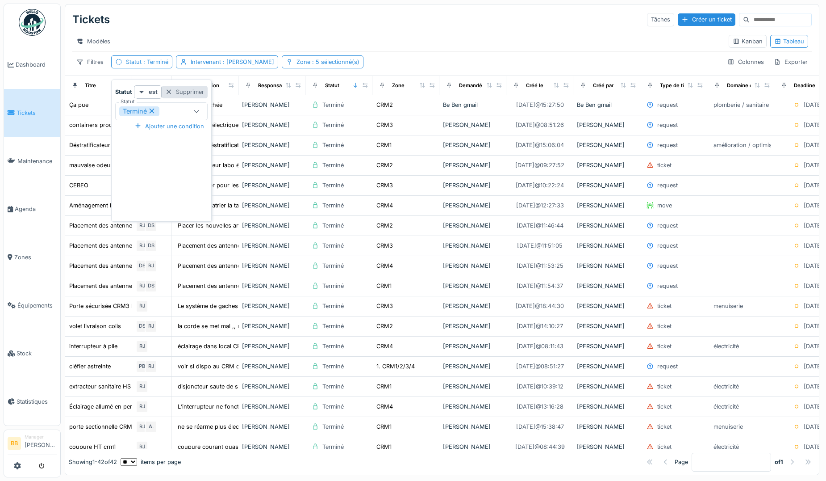
click at [196, 87] on div "Supprimer" at bounding box center [185, 92] width 46 height 12
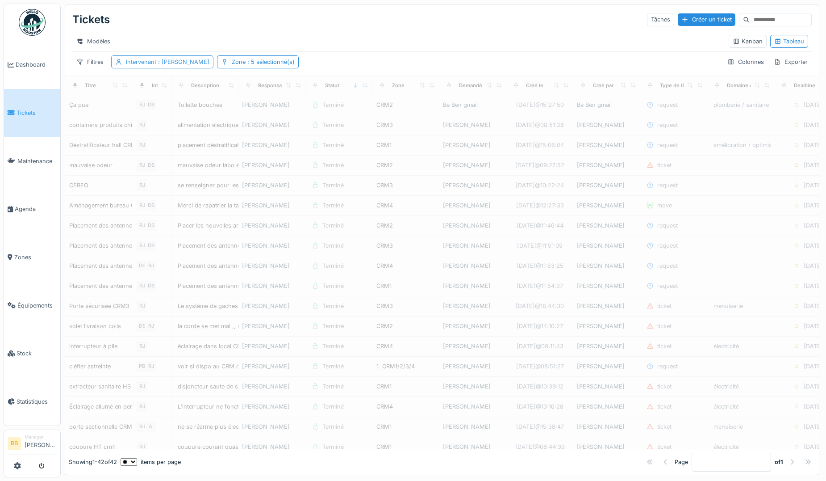
click at [193, 65] on span ": Ronan Jurcaba" at bounding box center [182, 62] width 53 height 7
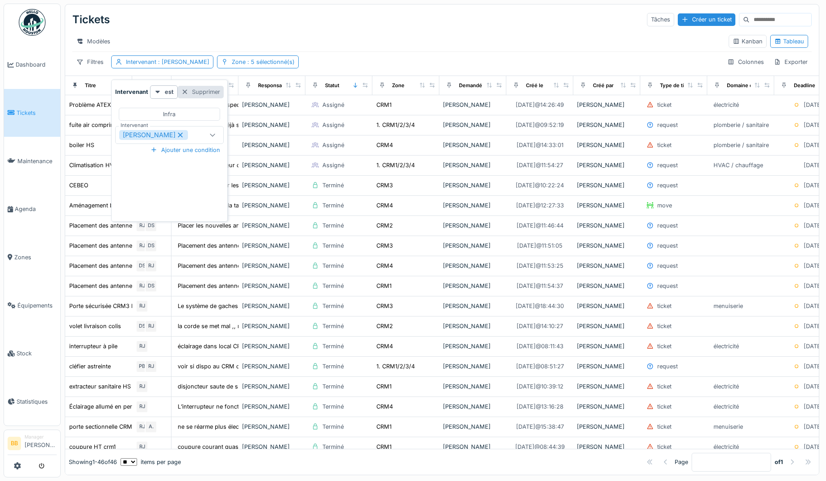
click at [204, 86] on div "Supprimer" at bounding box center [201, 92] width 46 height 12
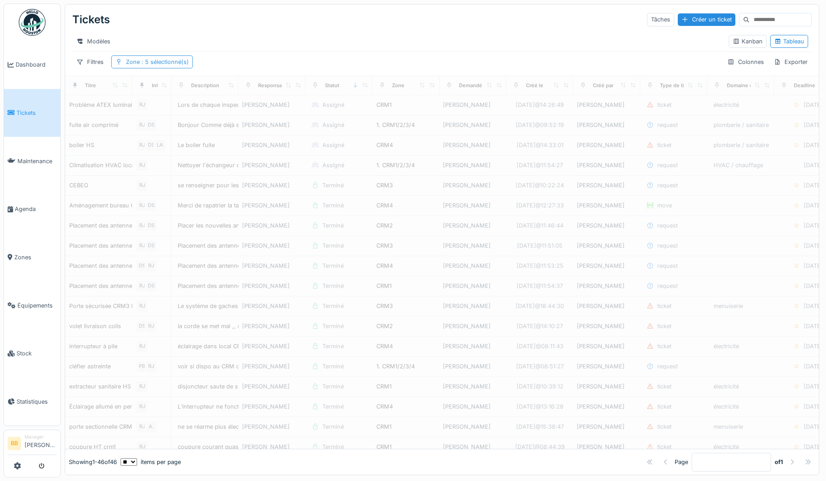
click at [172, 64] on span ": 5 sélectionné(s)" at bounding box center [164, 62] width 49 height 7
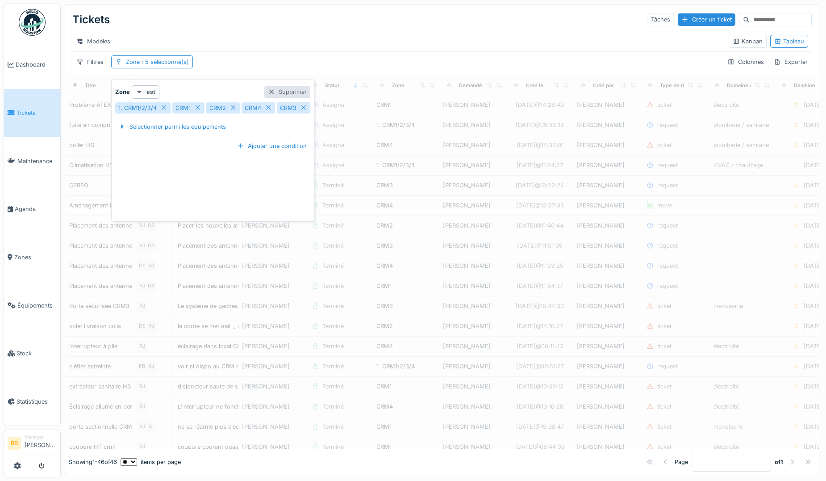
click at [278, 90] on div "Supprimer" at bounding box center [287, 92] width 46 height 12
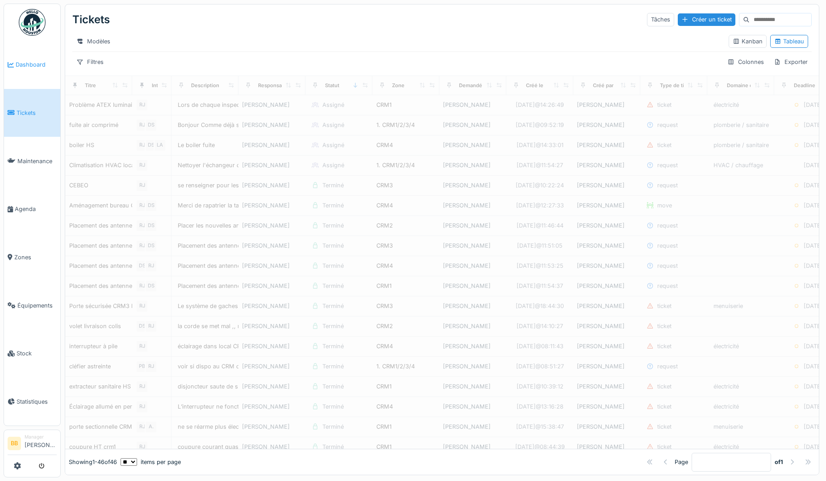
click at [34, 67] on span "Dashboard" at bounding box center [36, 64] width 41 height 8
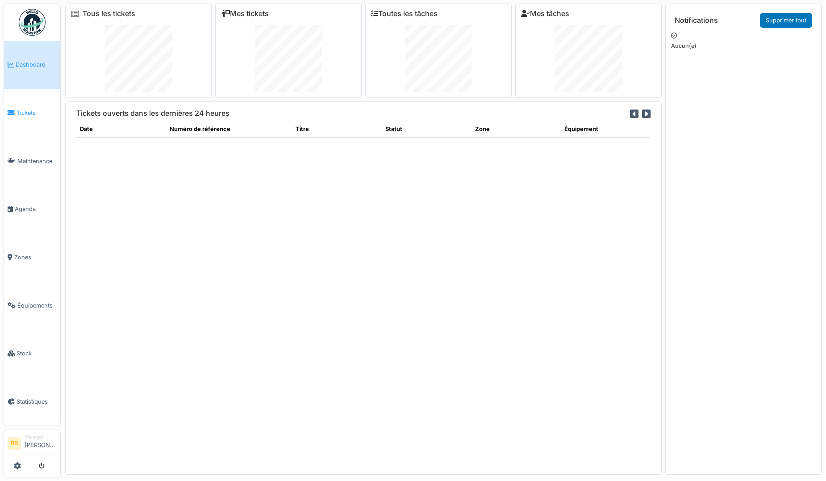
click at [22, 111] on span "Tickets" at bounding box center [37, 113] width 40 height 8
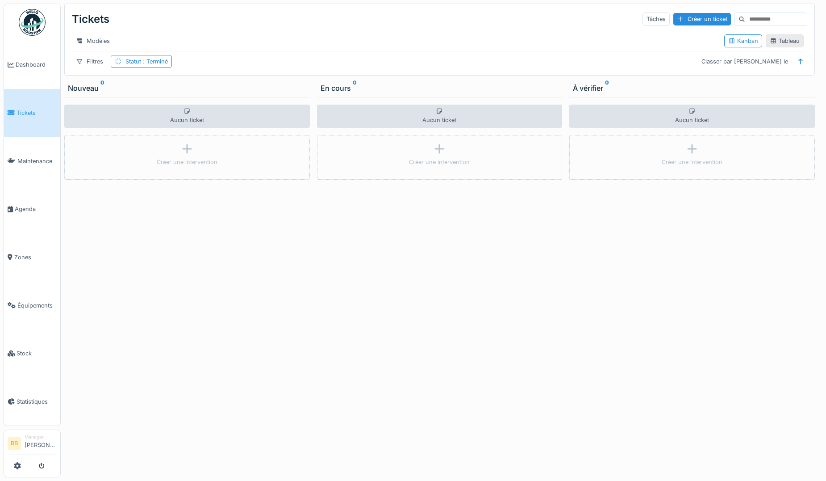
click at [786, 45] on div "Tableau" at bounding box center [785, 41] width 30 height 8
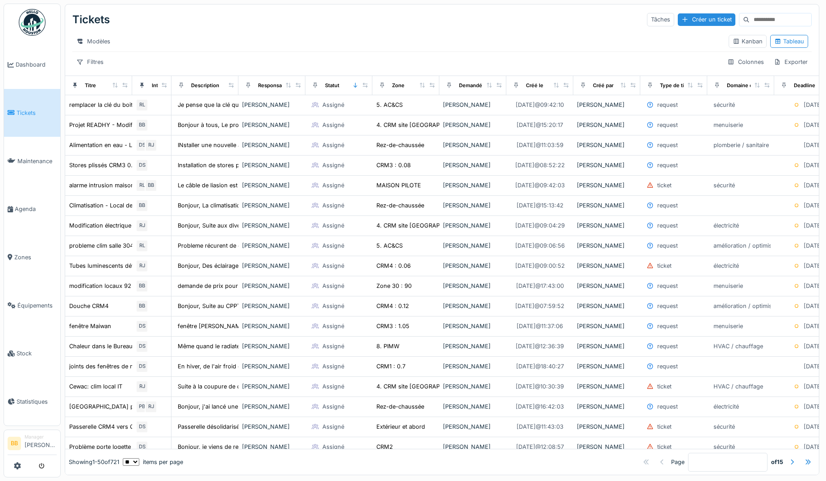
click at [750, 16] on input at bounding box center [781, 19] width 62 height 13
type input "****"
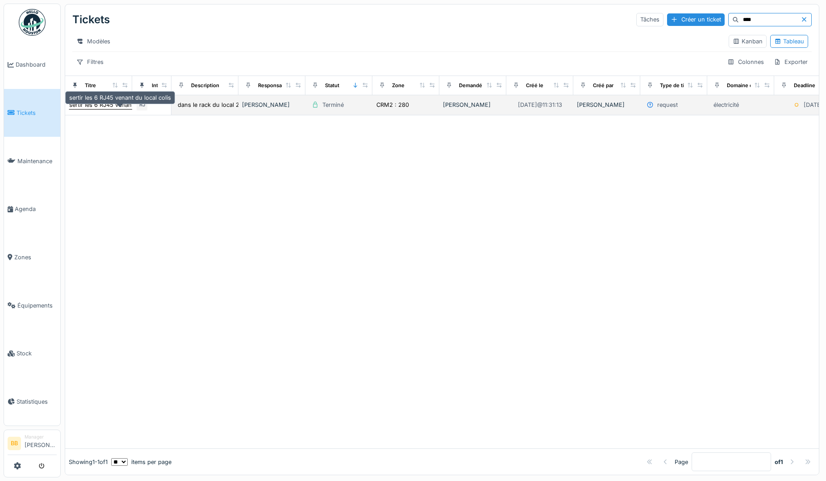
click at [122, 109] on div "sertir les 6 RJ45 venant du local colis" at bounding box center [120, 104] width 102 height 8
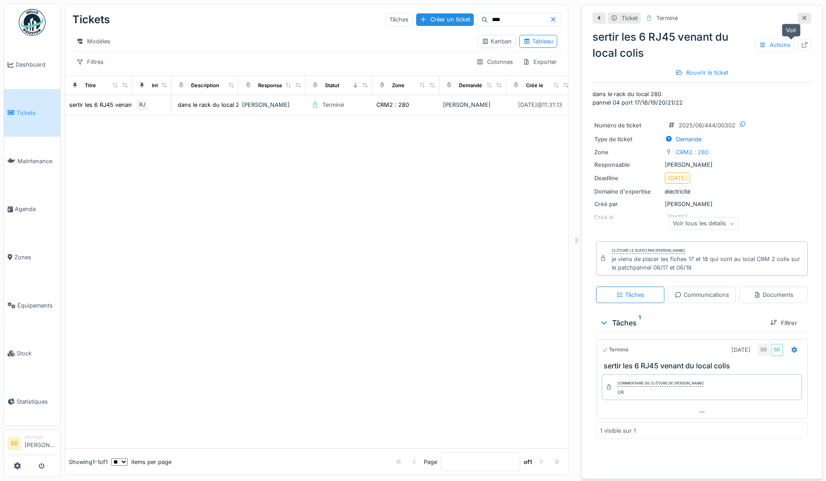
click at [801, 45] on icon at bounding box center [804, 45] width 7 height 6
